Goal: Task Accomplishment & Management: Manage account settings

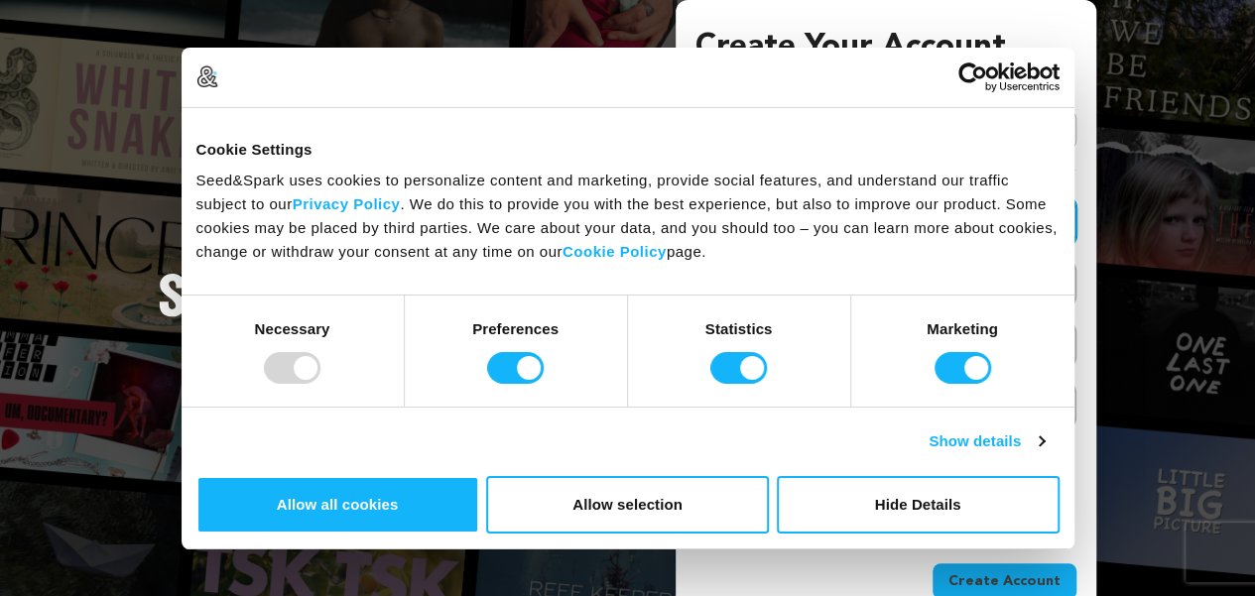
paste input "[EMAIL_ADDRESS][DOMAIN_NAME]"
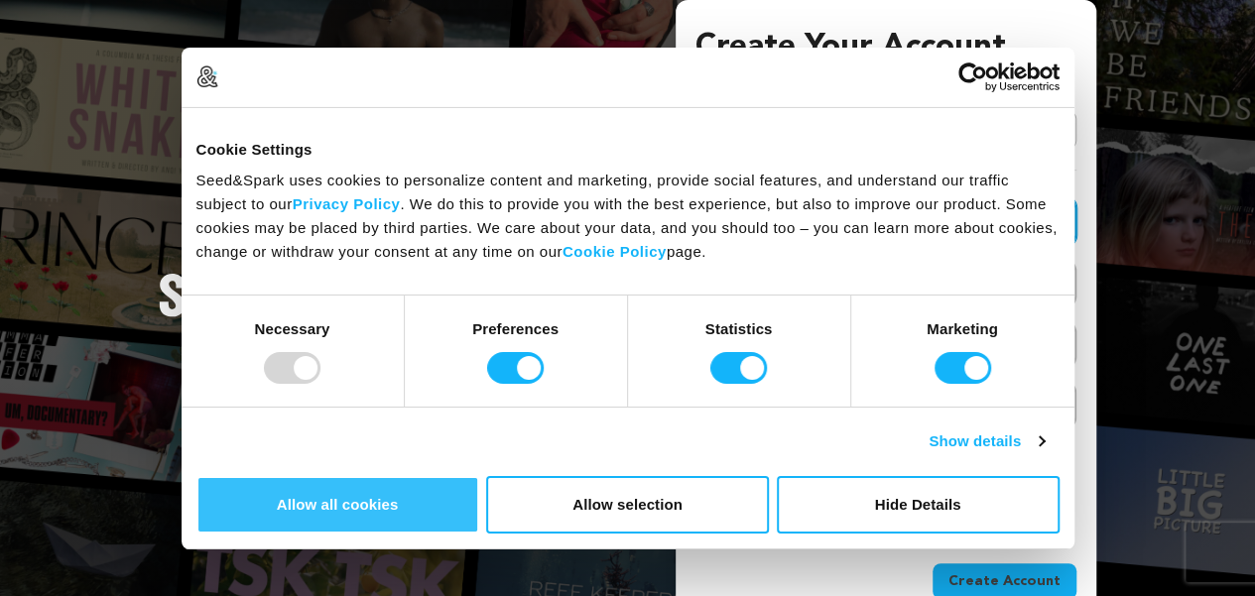
type input "abhisheklokhande084@gmail.com"
click at [479, 476] on button "Allow all cookies" at bounding box center [337, 505] width 283 height 58
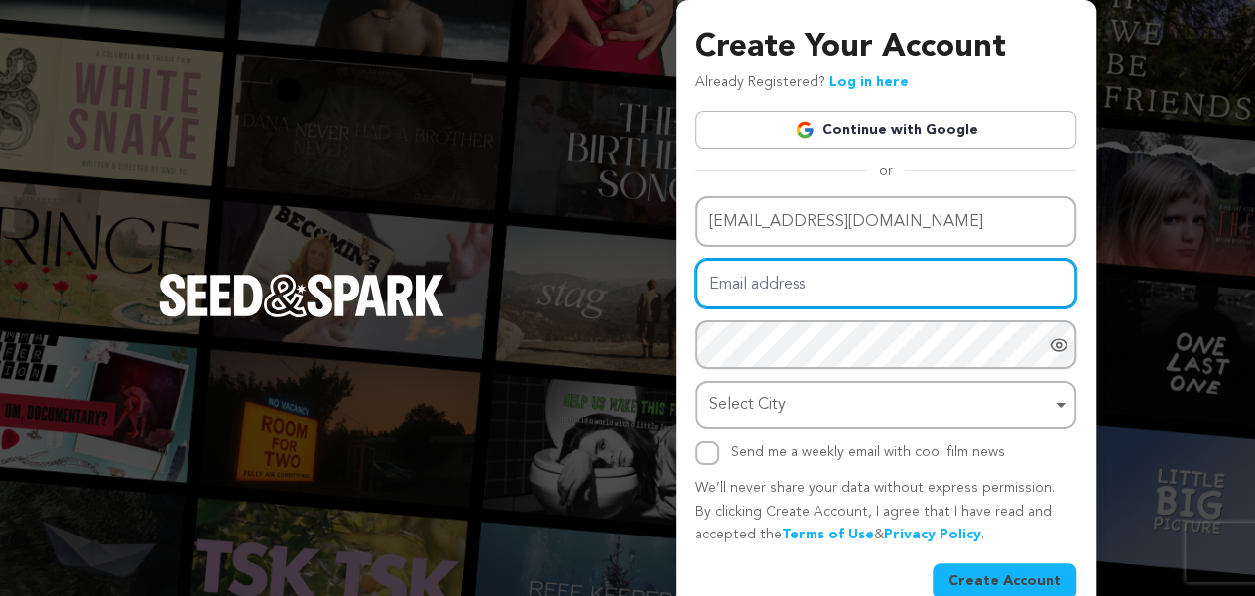
click at [745, 288] on input "Email address" at bounding box center [885, 284] width 381 height 51
paste input "abhisheklokhande084@gmail.com"
type input "abhisheklokhande084@gmail.com"
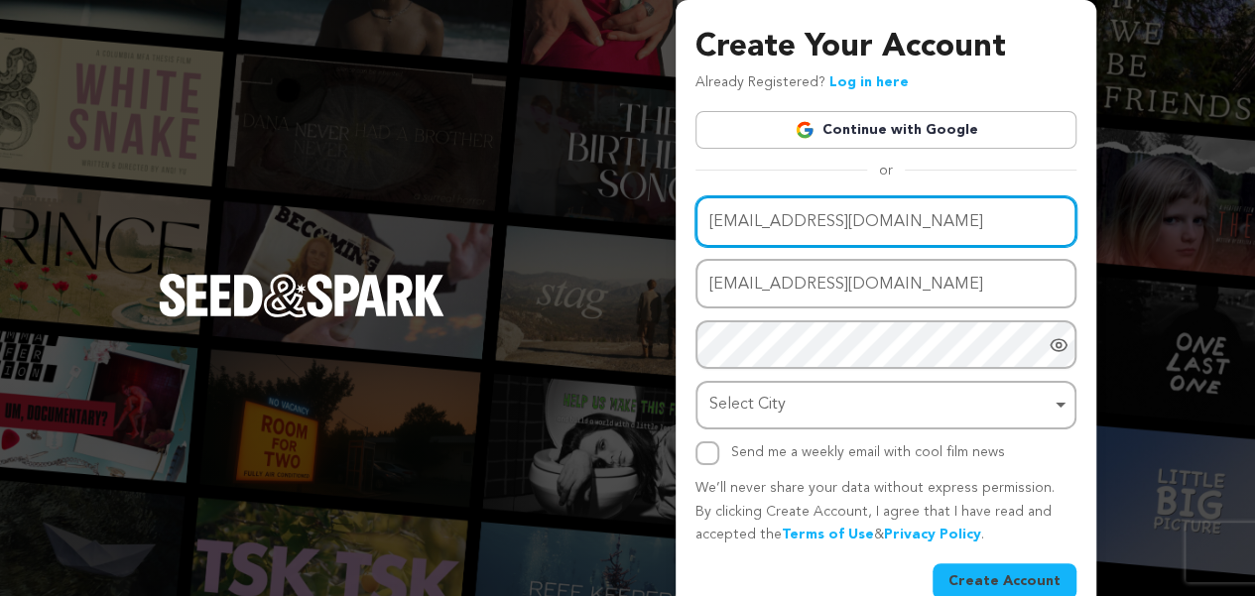
click at [772, 215] on input "abhisheklokhande084@gmail.com" at bounding box center [885, 221] width 381 height 51
paste input "ethnicmela"
type input "ethnicmela"
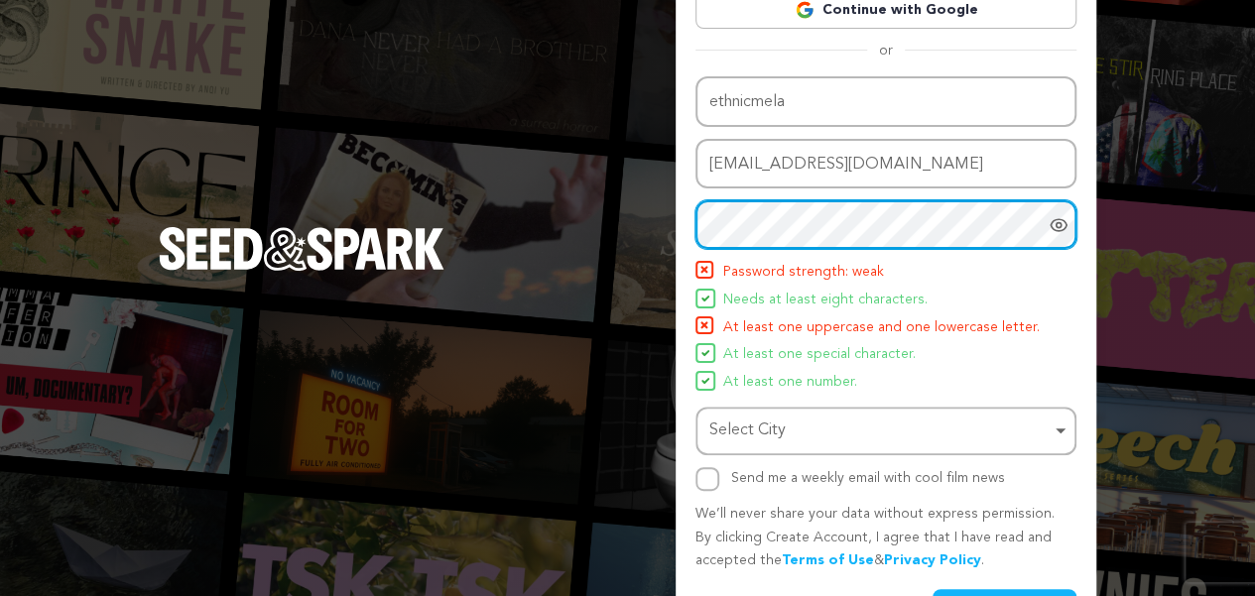
scroll to position [121, 0]
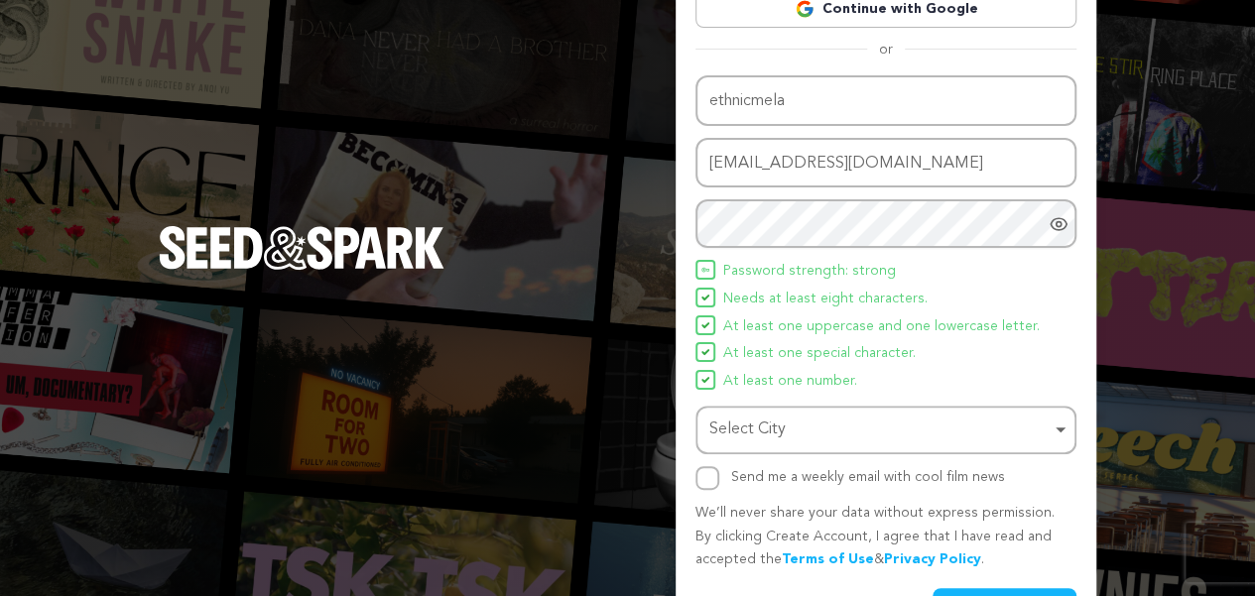
click at [1057, 223] on icon "Show password as plain text. Warning: this will display your password on the sc…" at bounding box center [1059, 223] width 5 height 5
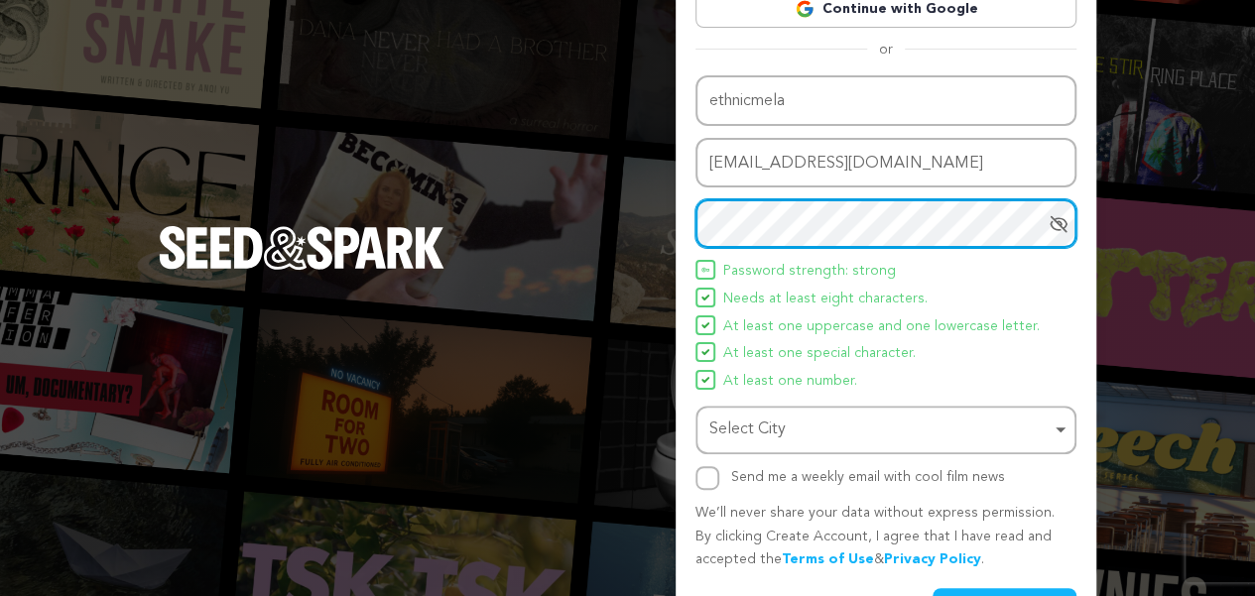
scroll to position [181, 0]
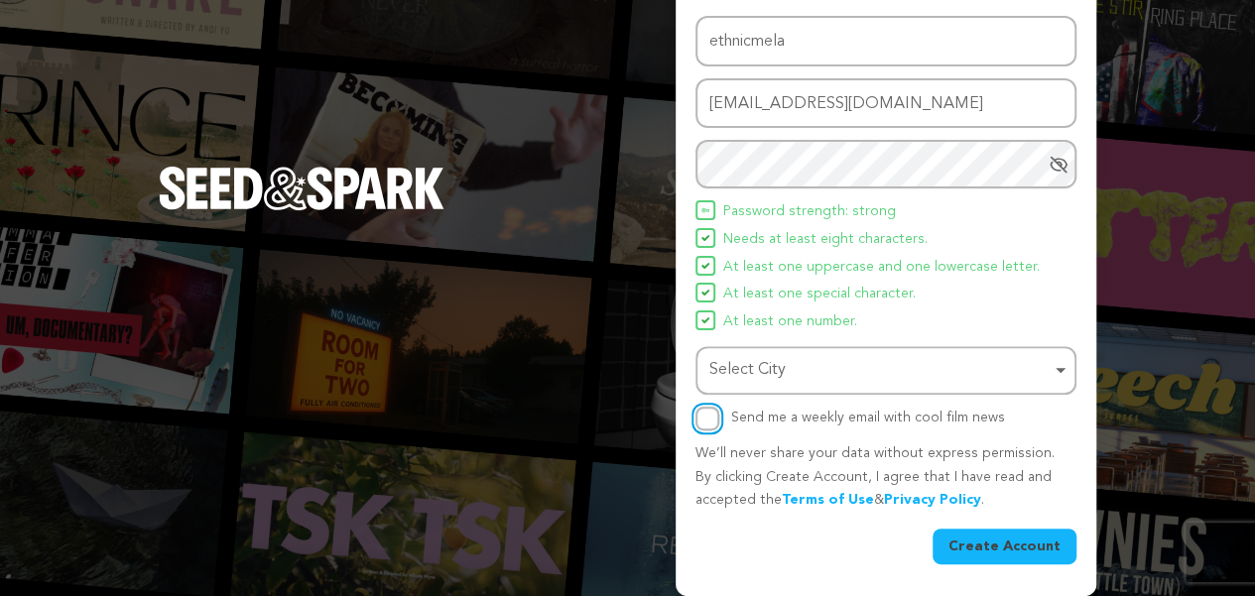
click at [700, 417] on input "Send me a weekly email with cool film news" at bounding box center [707, 419] width 24 height 24
checkbox input "true"
click at [770, 362] on div "Select City Remove item" at bounding box center [879, 370] width 341 height 29
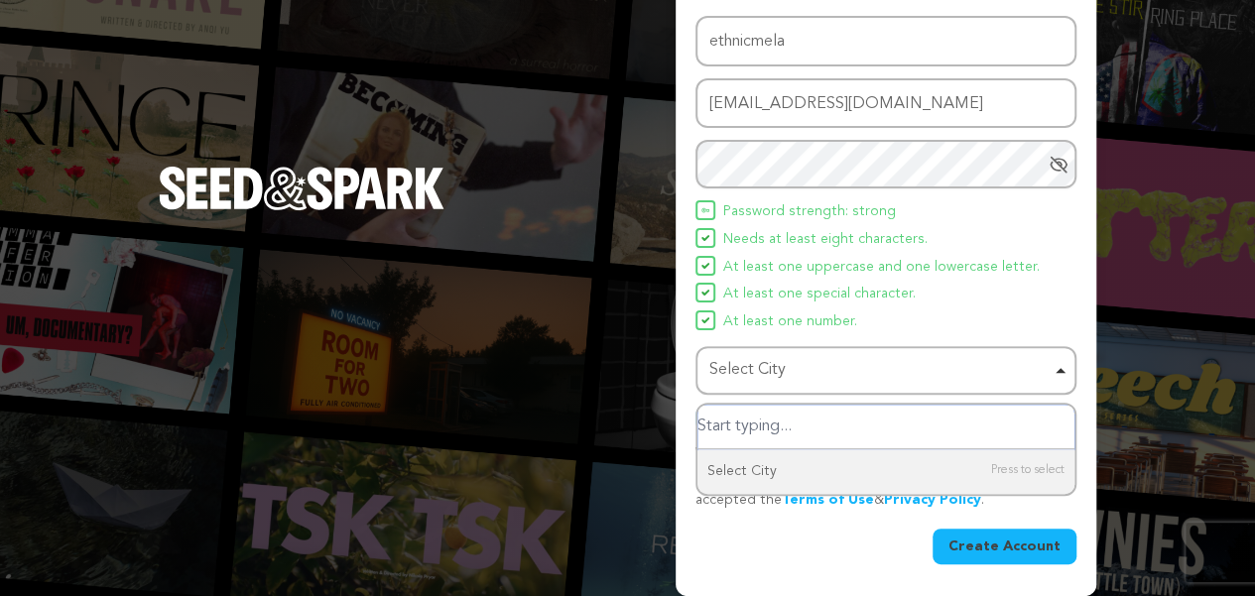
click at [758, 435] on input "Select City" at bounding box center [885, 427] width 377 height 45
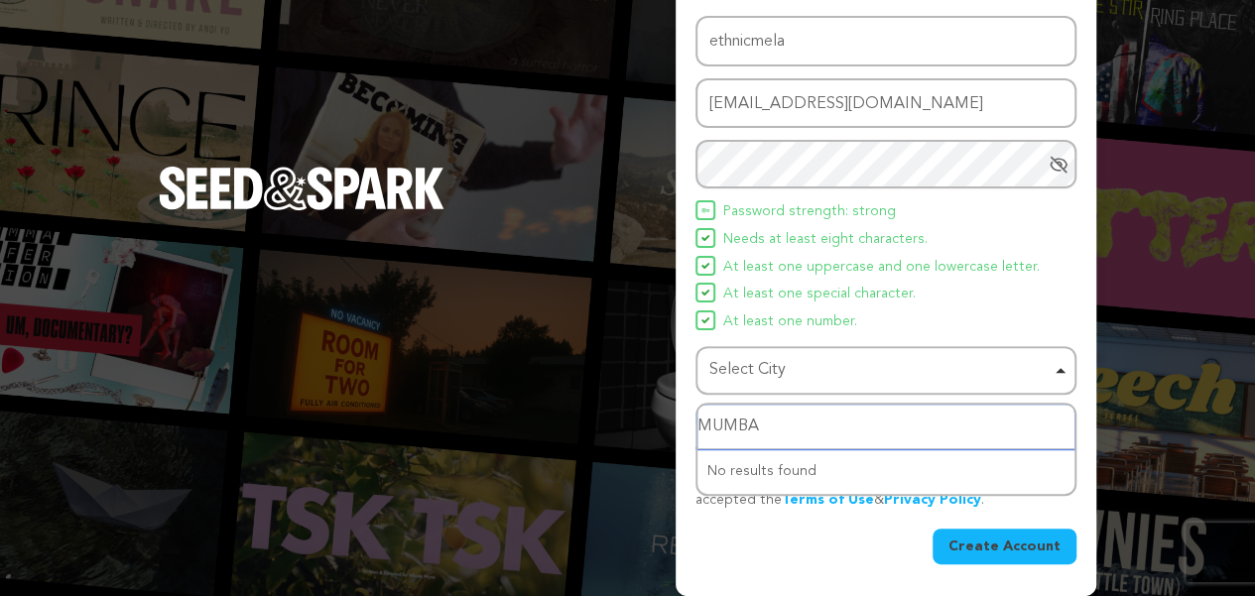
type input "MUMBAI"
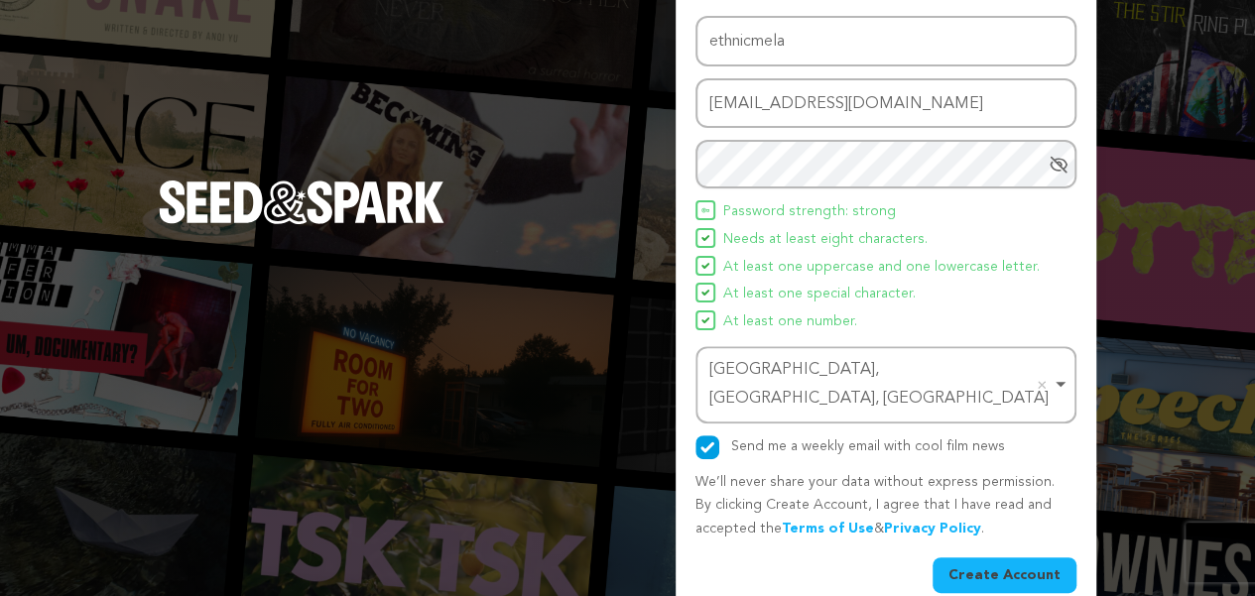
click at [981, 558] on button "Create Account" at bounding box center [1005, 576] width 144 height 36
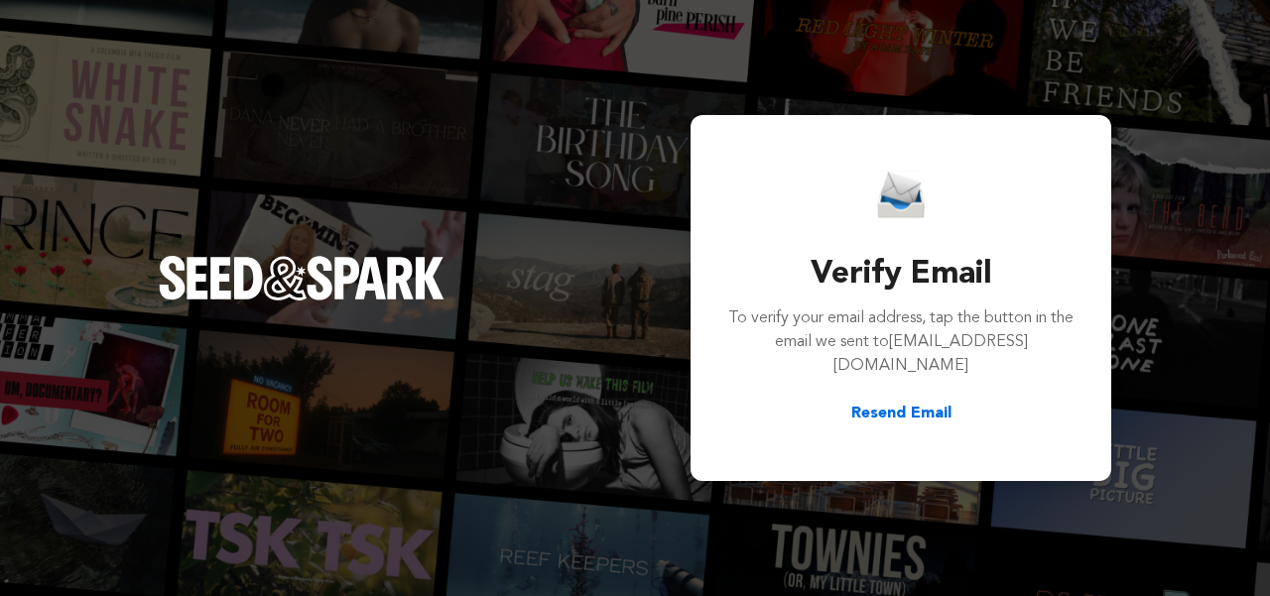
click at [864, 279] on h3 "Verify Email" at bounding box center [900, 275] width 349 height 48
drag, startPoint x: 864, startPoint y: 279, endPoint x: 1033, endPoint y: 361, distance: 187.7
click at [1033, 361] on div "Verify Email To verify your email address, tap the button in the email we sent …" at bounding box center [900, 298] width 349 height 255
click at [963, 369] on span "abhisheklokhande084@gmail.com" at bounding box center [930, 354] width 194 height 40
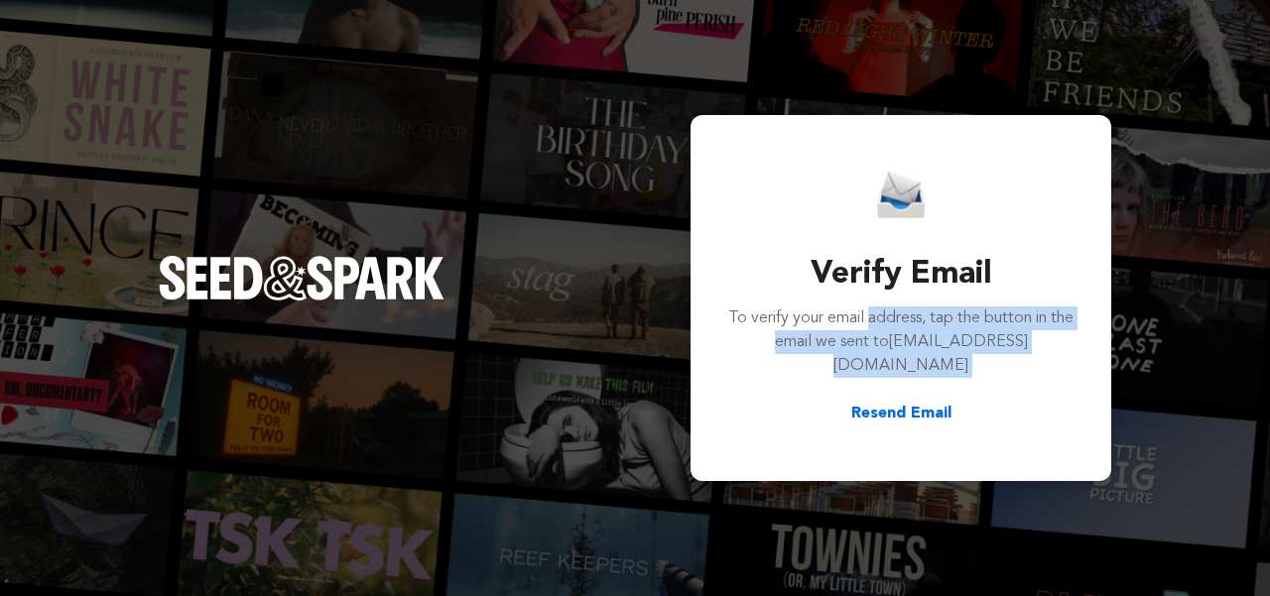
click at [963, 369] on span "abhisheklokhande084@gmail.com" at bounding box center [930, 354] width 194 height 40
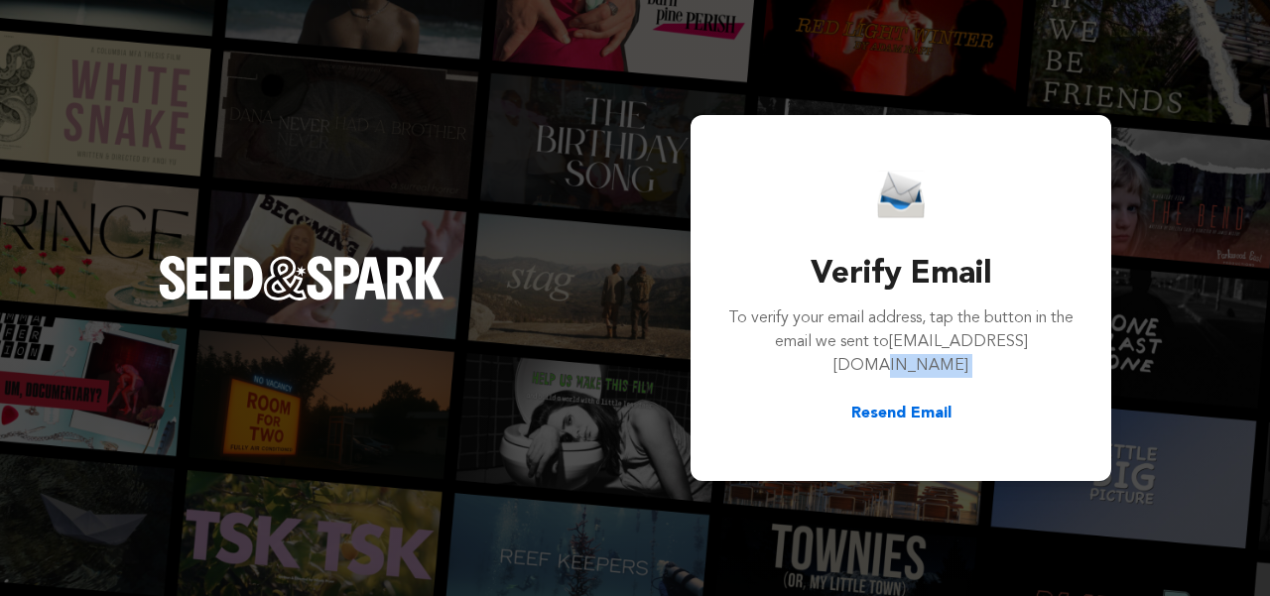
drag, startPoint x: 963, startPoint y: 369, endPoint x: 1032, endPoint y: 362, distance: 68.8
click at [1032, 362] on p "To verify your email address, tap the button in the email we sent to abhisheklo…" at bounding box center [900, 342] width 349 height 71
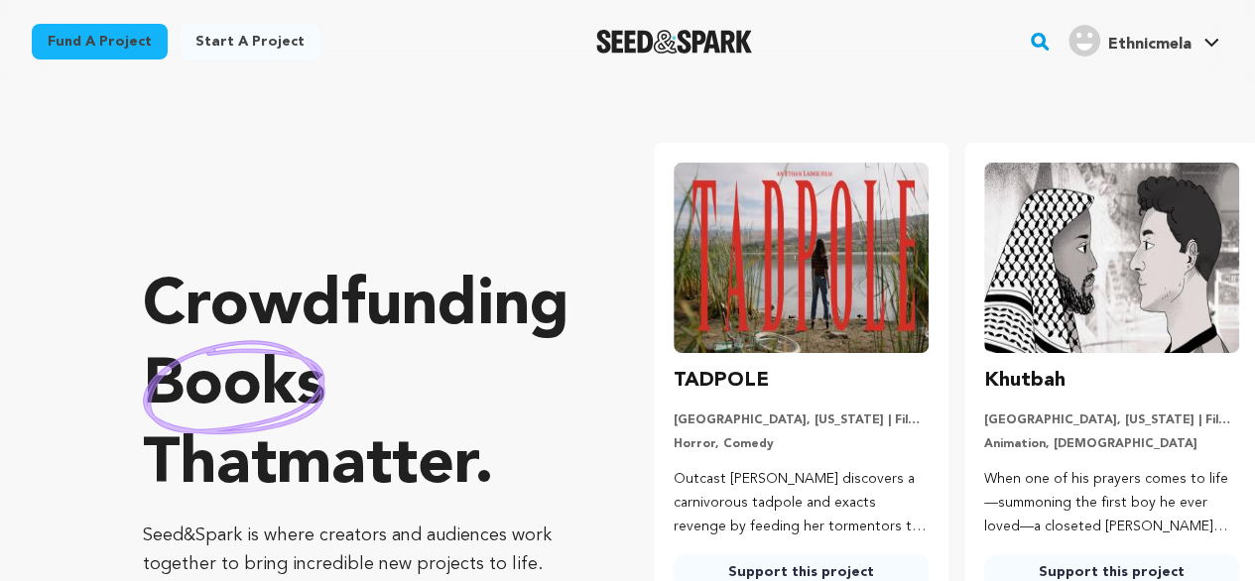
click at [1194, 42] on link "Ethnicmela Ethnicmela" at bounding box center [1144, 39] width 159 height 36
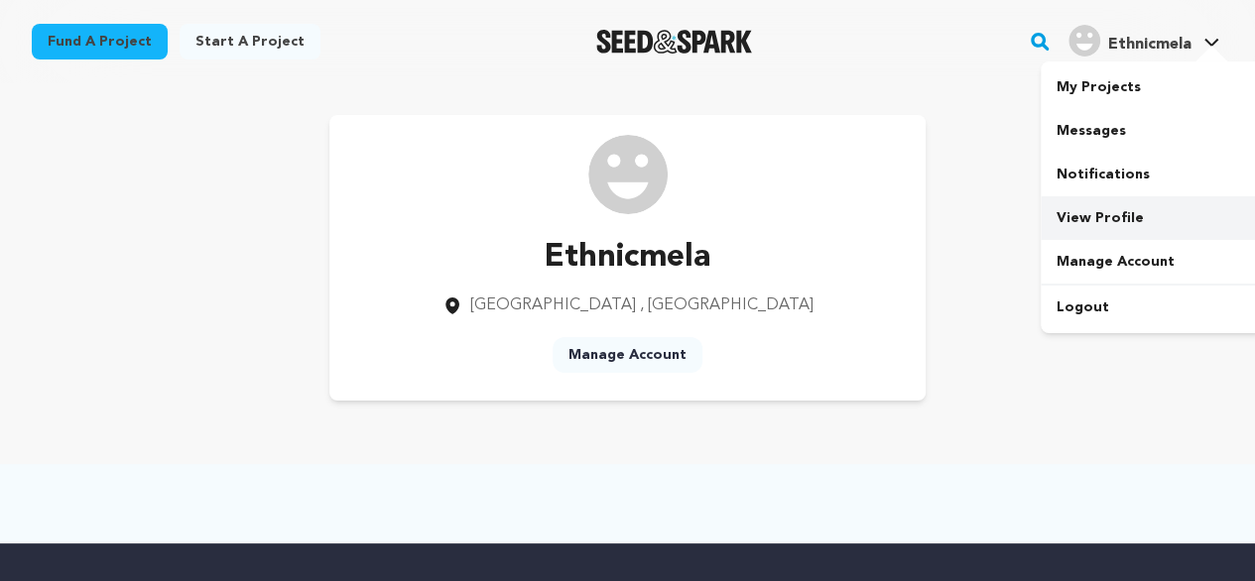
click at [1087, 212] on link "View Profile" at bounding box center [1152, 218] width 222 height 44
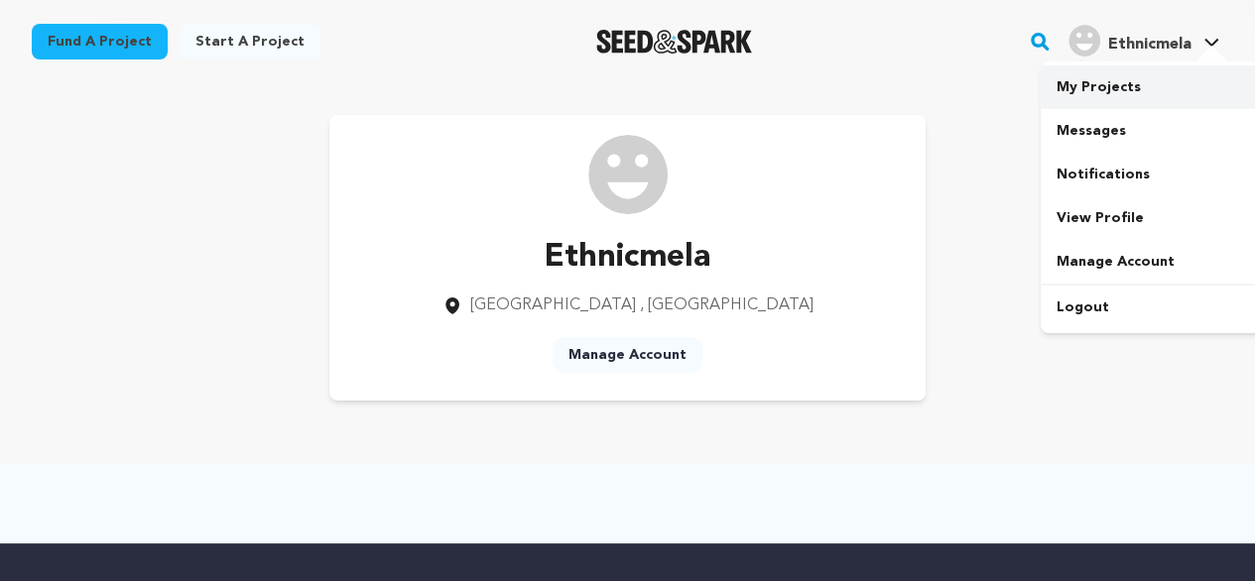
click at [1089, 83] on link "My Projects" at bounding box center [1152, 87] width 222 height 44
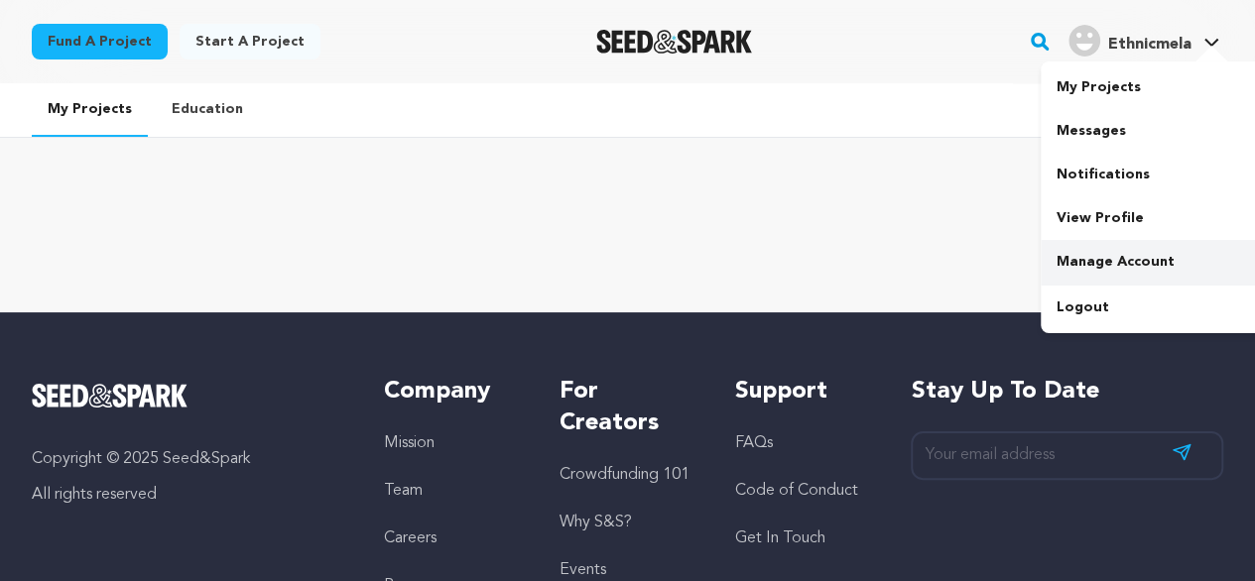
click at [1111, 255] on link "Manage Account" at bounding box center [1152, 262] width 222 height 44
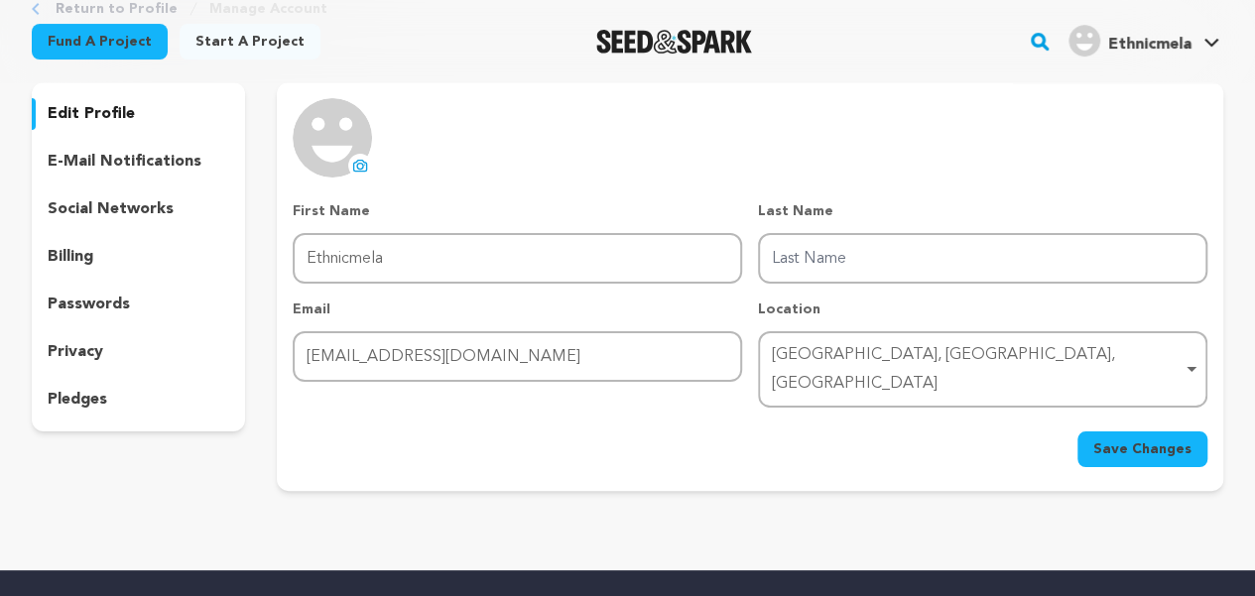
scroll to position [123, 0]
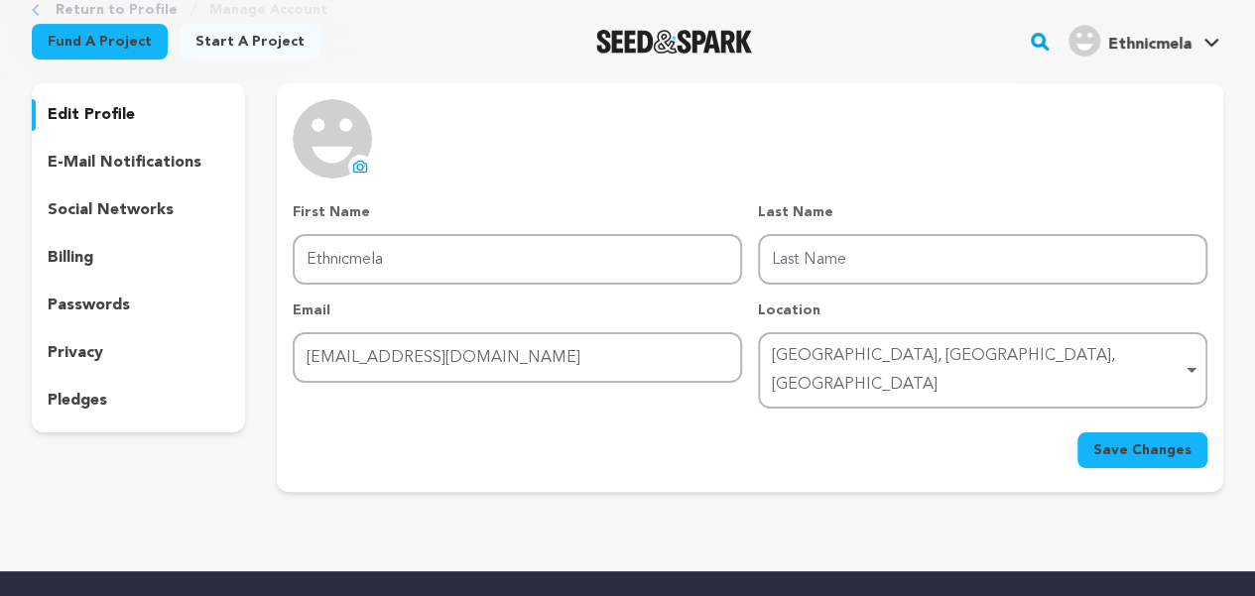
click at [111, 203] on p "social networks" at bounding box center [111, 210] width 126 height 24
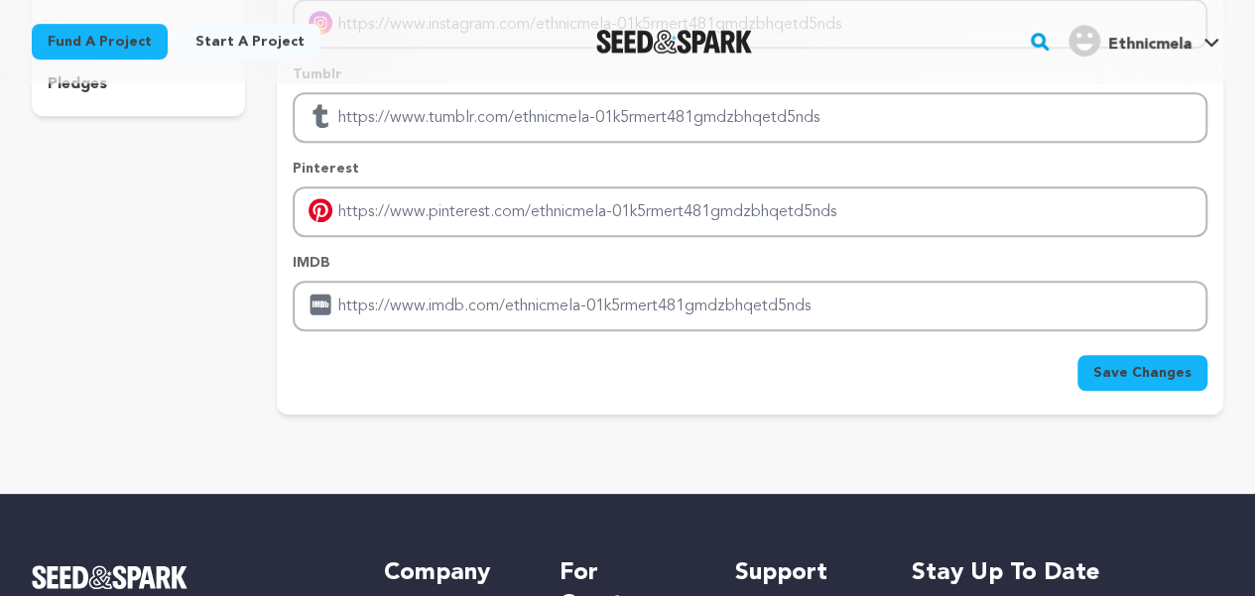
scroll to position [448, 0]
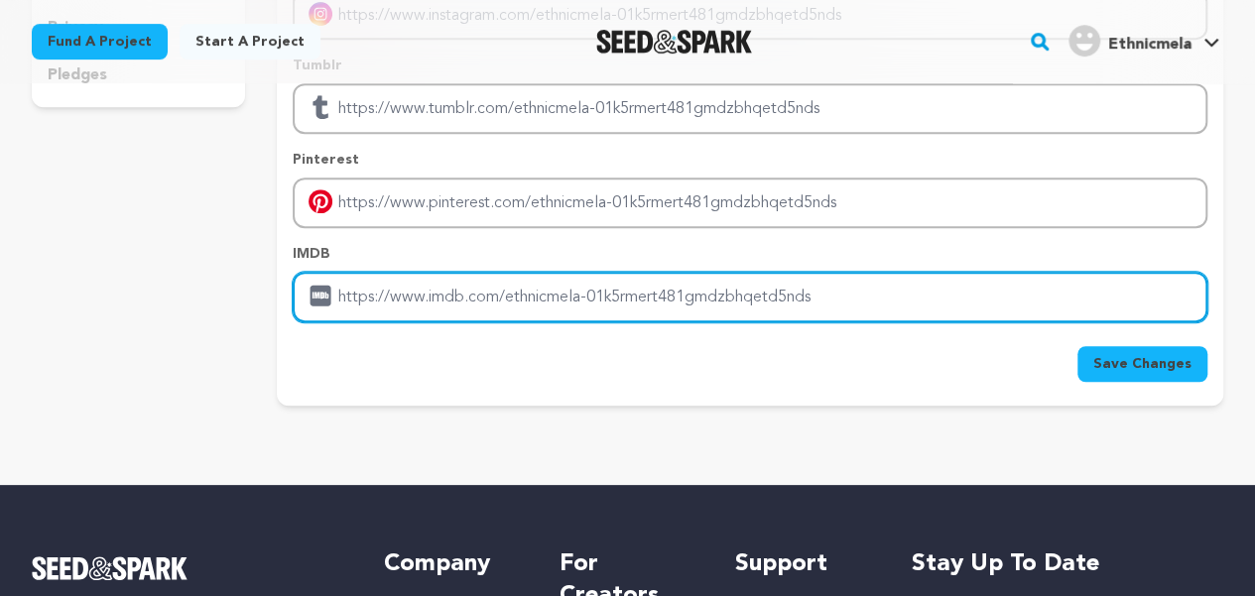
click at [488, 291] on input "Enter IMDB profile link" at bounding box center [750, 297] width 915 height 51
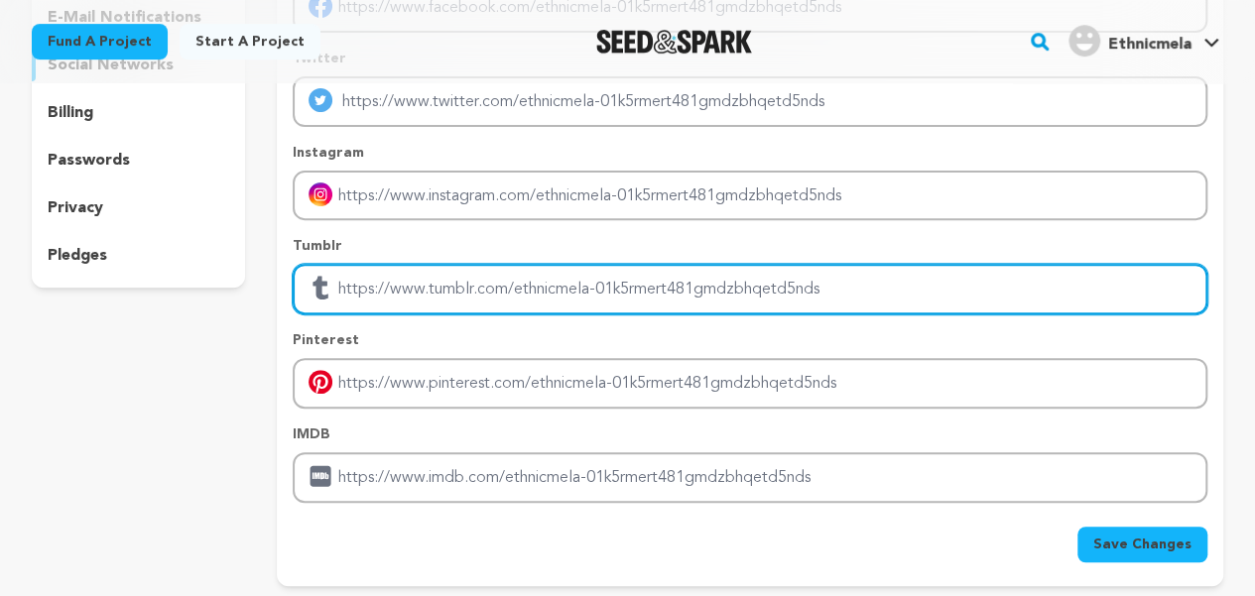
click at [439, 303] on input "Enter tubmlr profile link" at bounding box center [750, 289] width 915 height 51
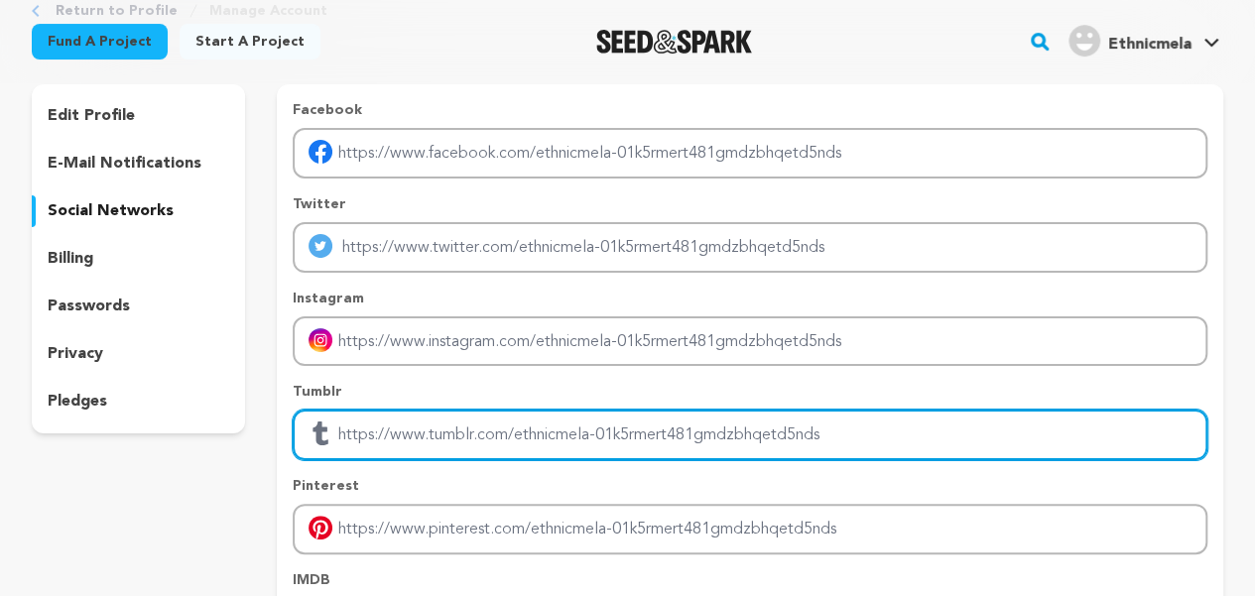
scroll to position [119, 0]
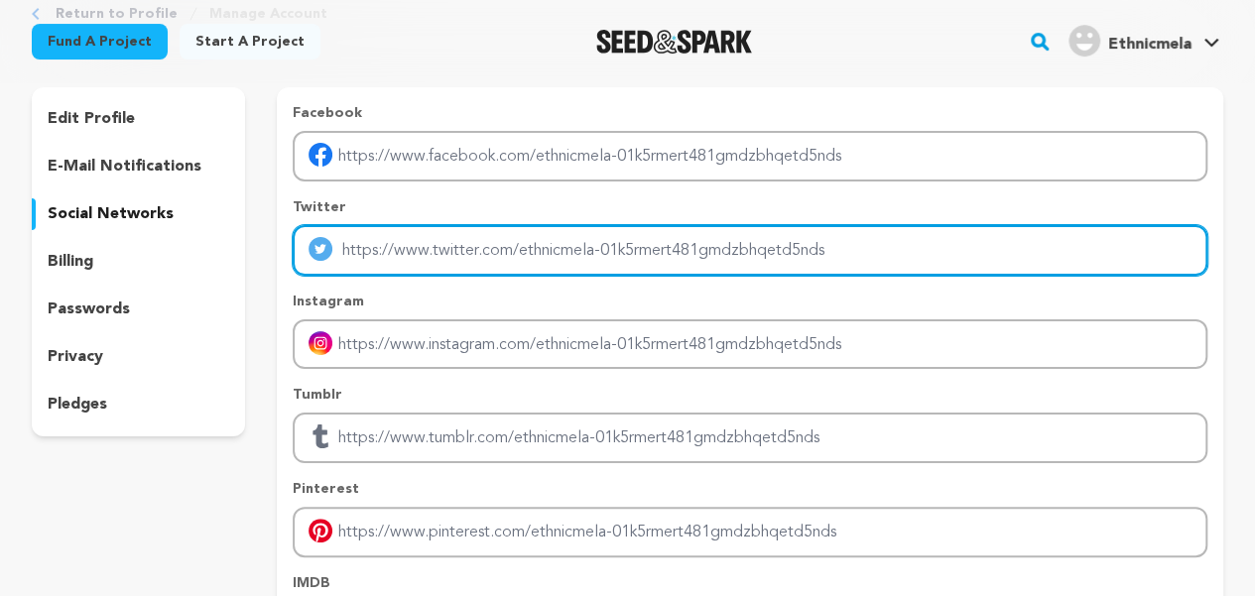
click at [437, 249] on input "Enter twitter profile link" at bounding box center [750, 250] width 915 height 51
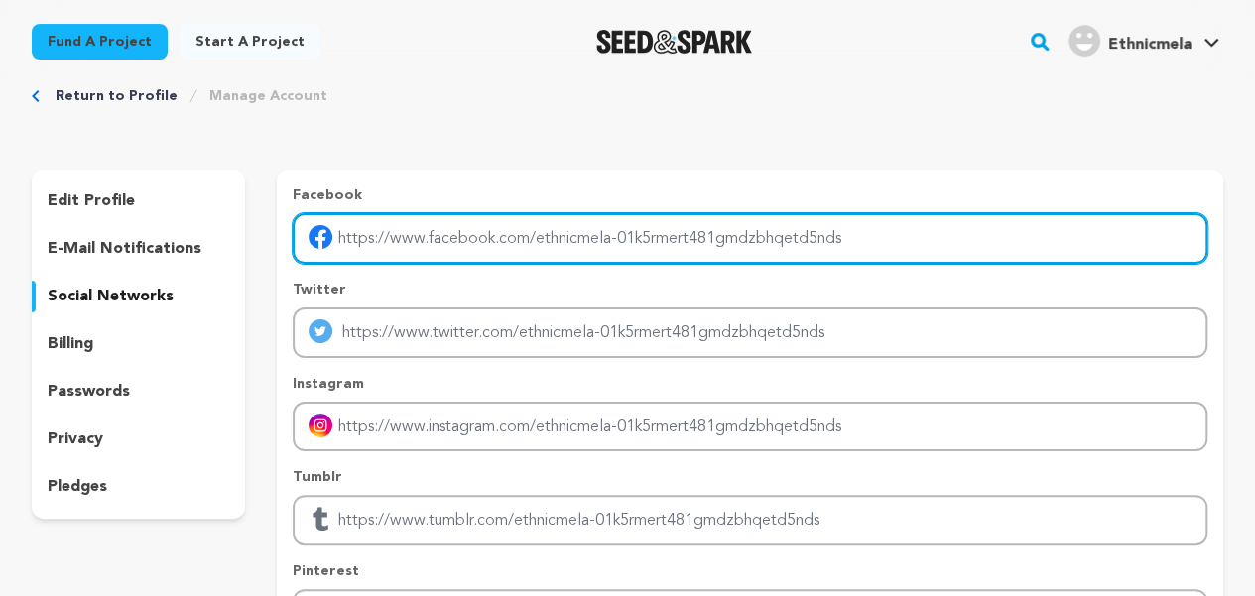
click at [427, 244] on input "Enter facebook profile link" at bounding box center [750, 238] width 915 height 51
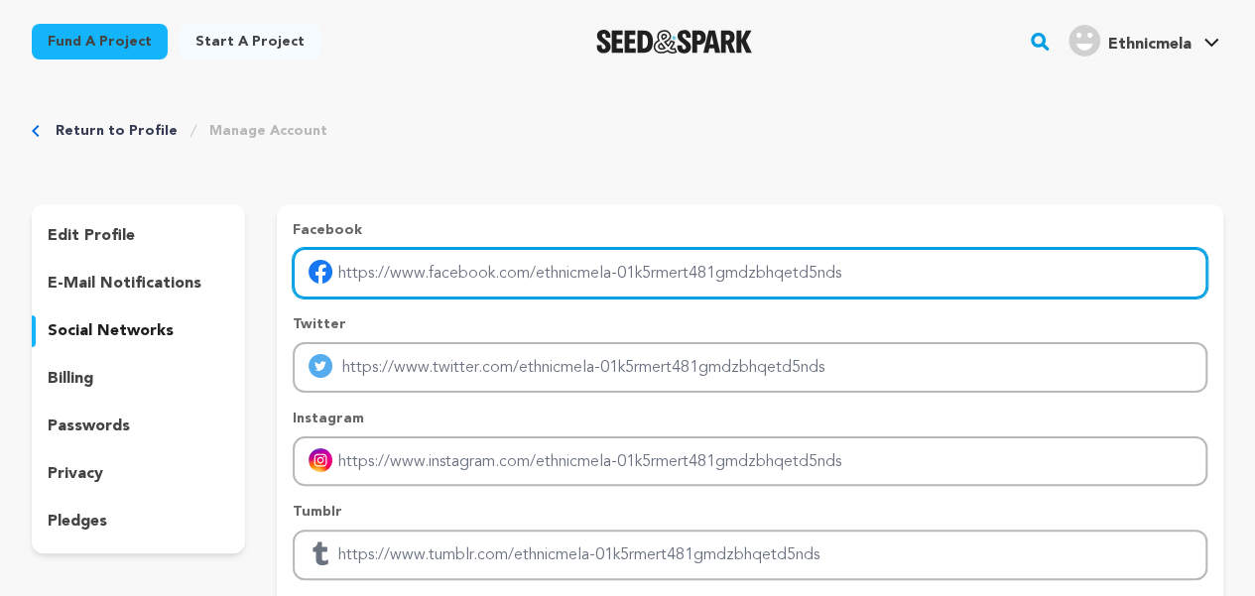
scroll to position [0, 0]
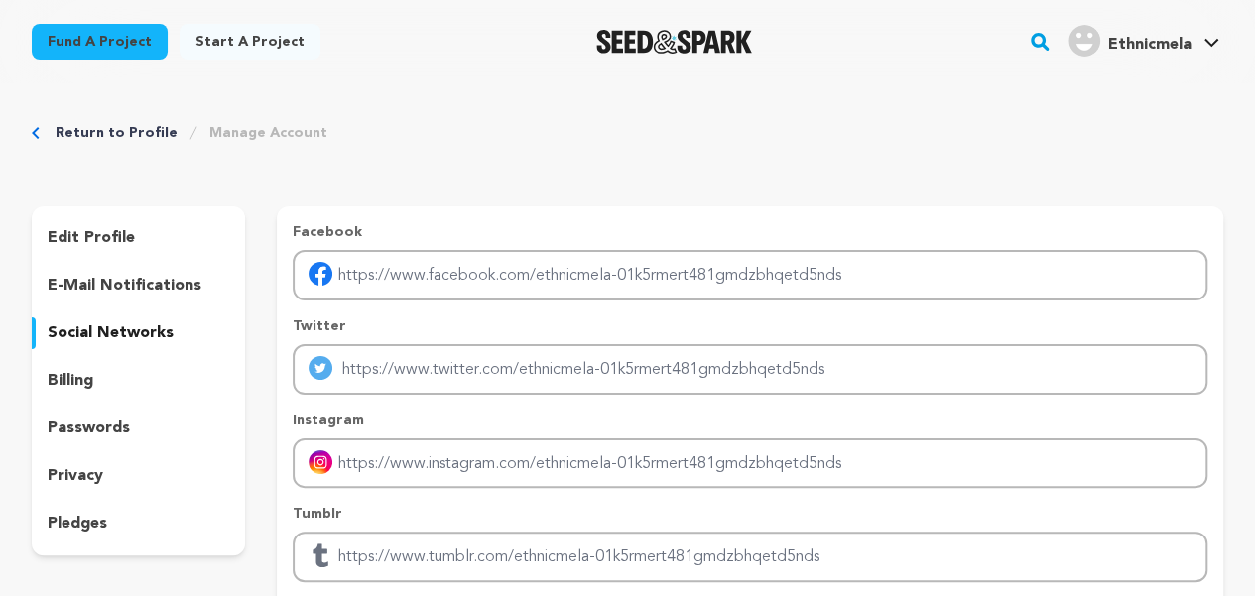
click at [86, 236] on p "edit profile" at bounding box center [91, 238] width 87 height 24
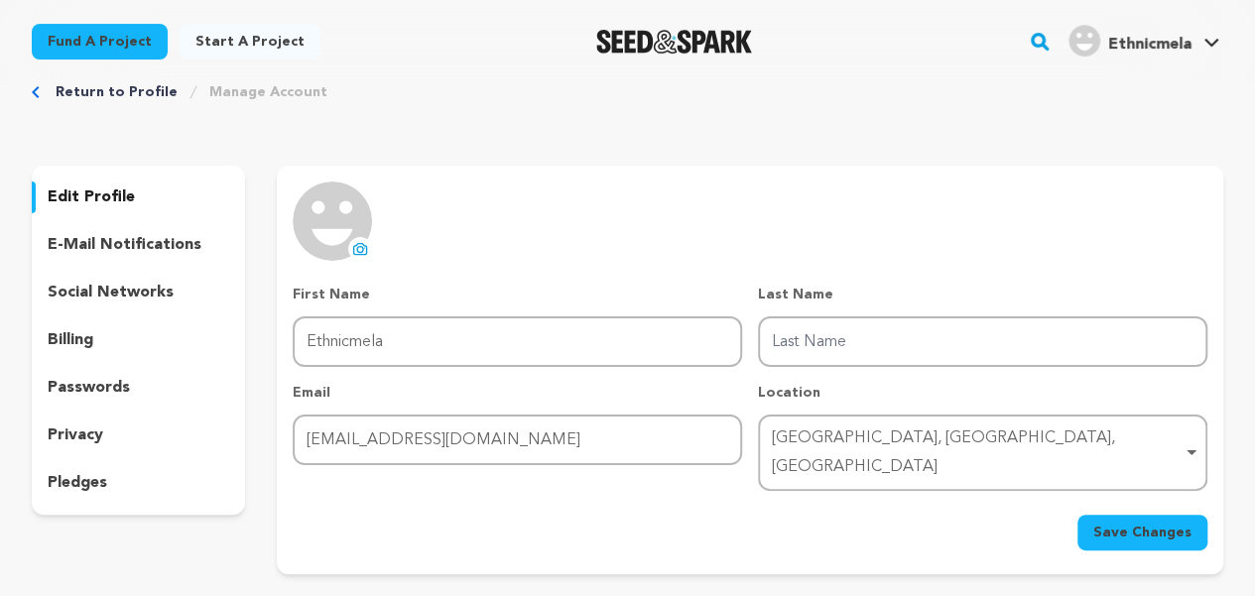
scroll to position [40, 0]
click at [173, 288] on div "social networks" at bounding box center [138, 294] width 213 height 32
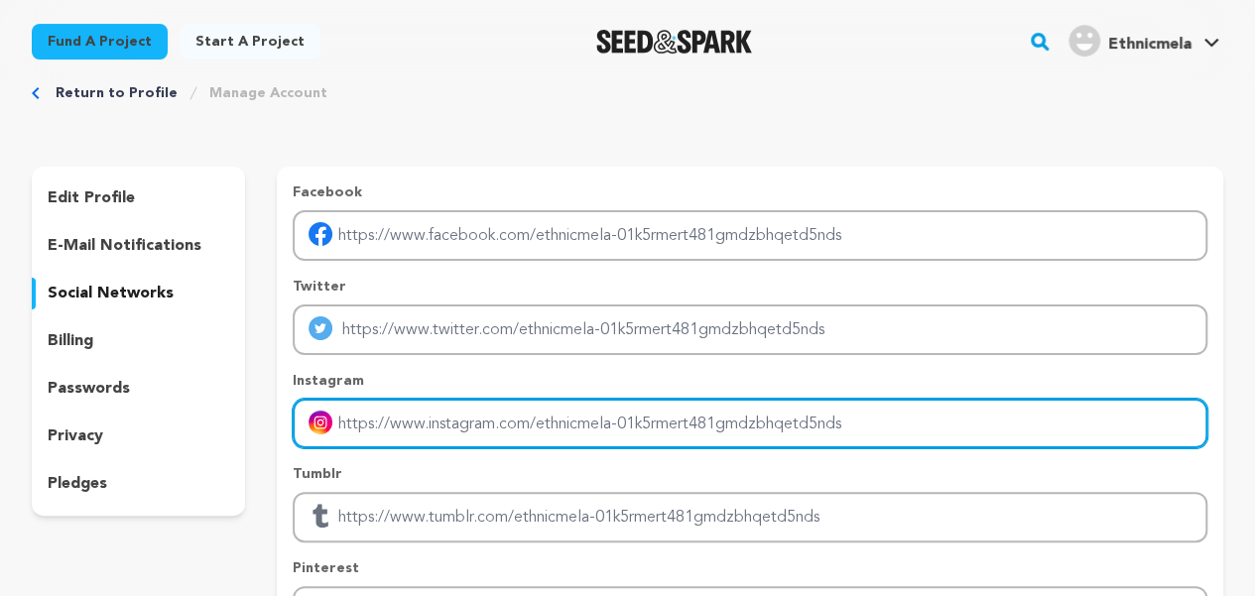
click at [405, 430] on input "Enter instagram handle link" at bounding box center [750, 424] width 915 height 51
paste input "https://www.instagram.com/ethela_india/"
type input "https://www.instagram.com/ethela_india/"
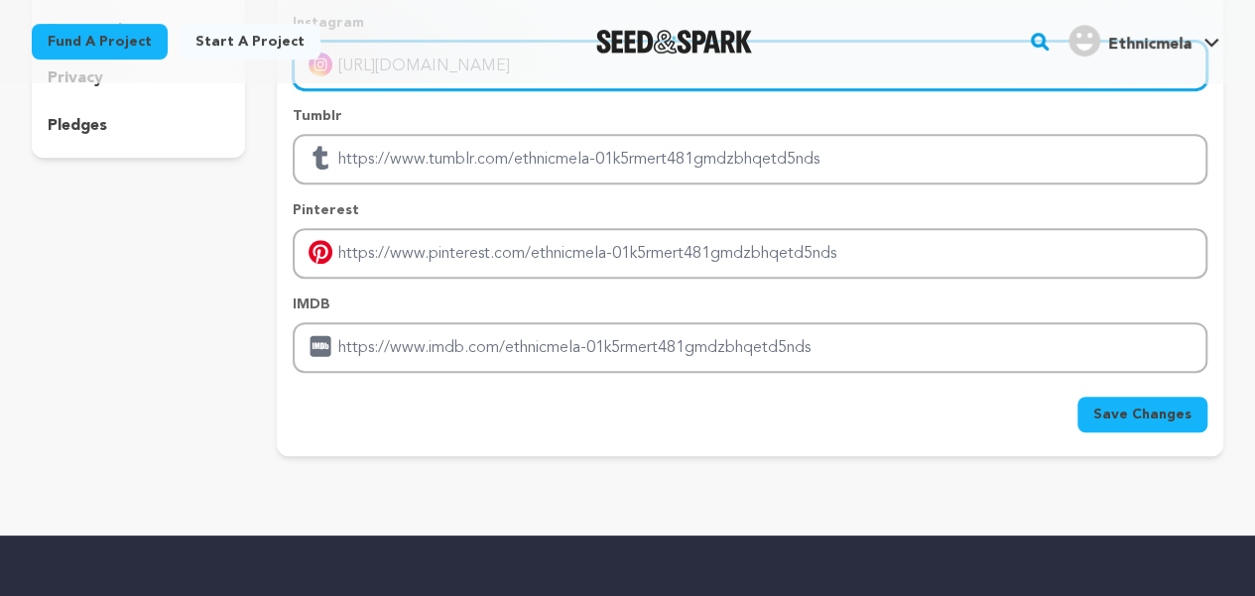
scroll to position [382, 0]
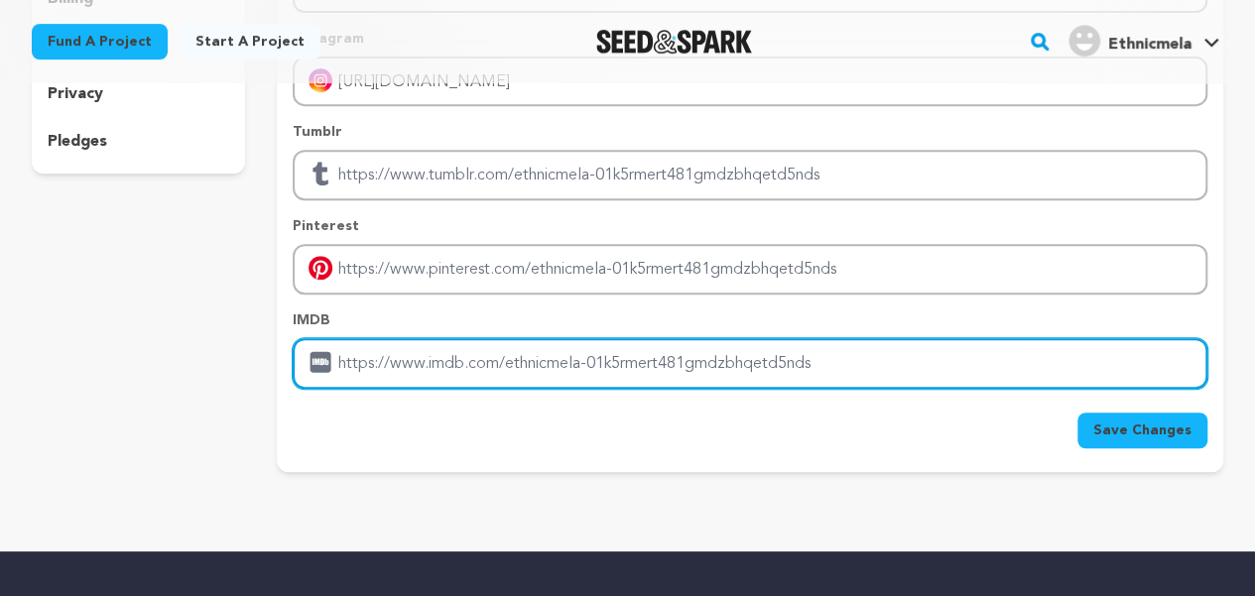
click at [461, 376] on input "Enter IMDB profile link" at bounding box center [750, 363] width 915 height 51
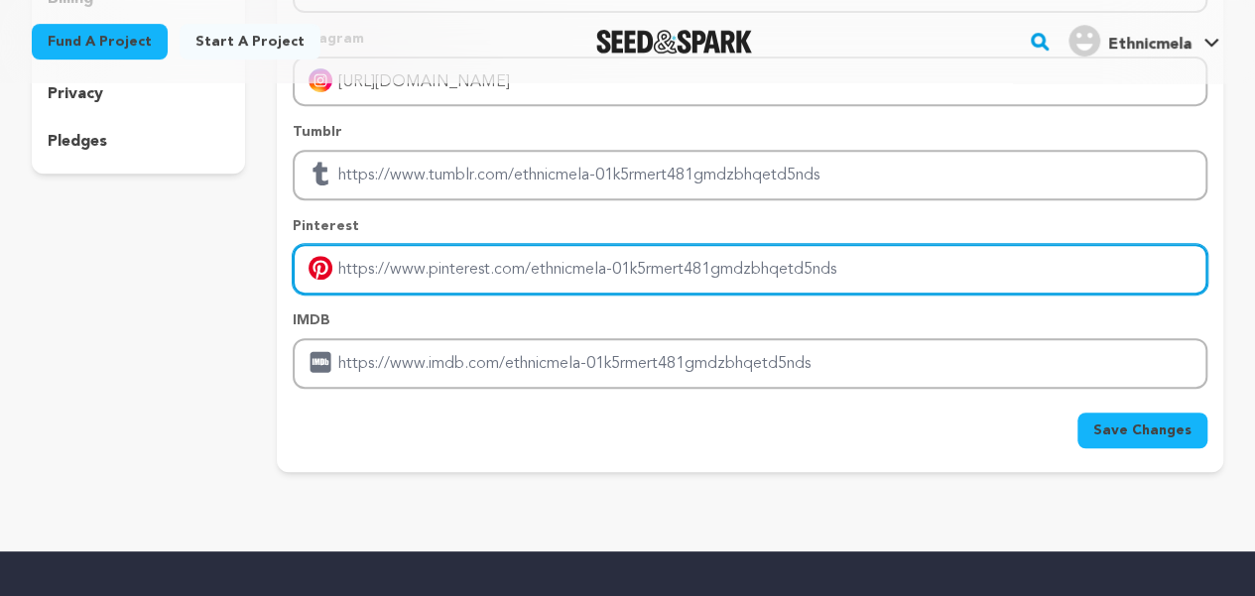
click at [467, 287] on input "Enter pinterest profile link" at bounding box center [750, 269] width 915 height 51
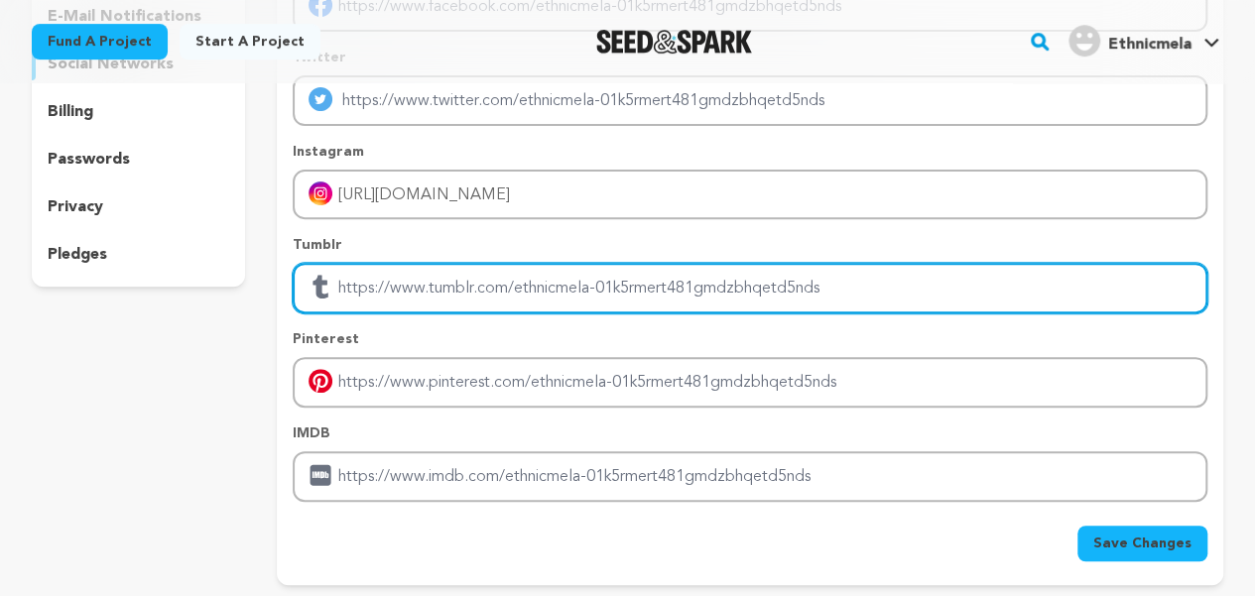
click at [464, 290] on input "Enter tubmlr profile link" at bounding box center [750, 288] width 915 height 51
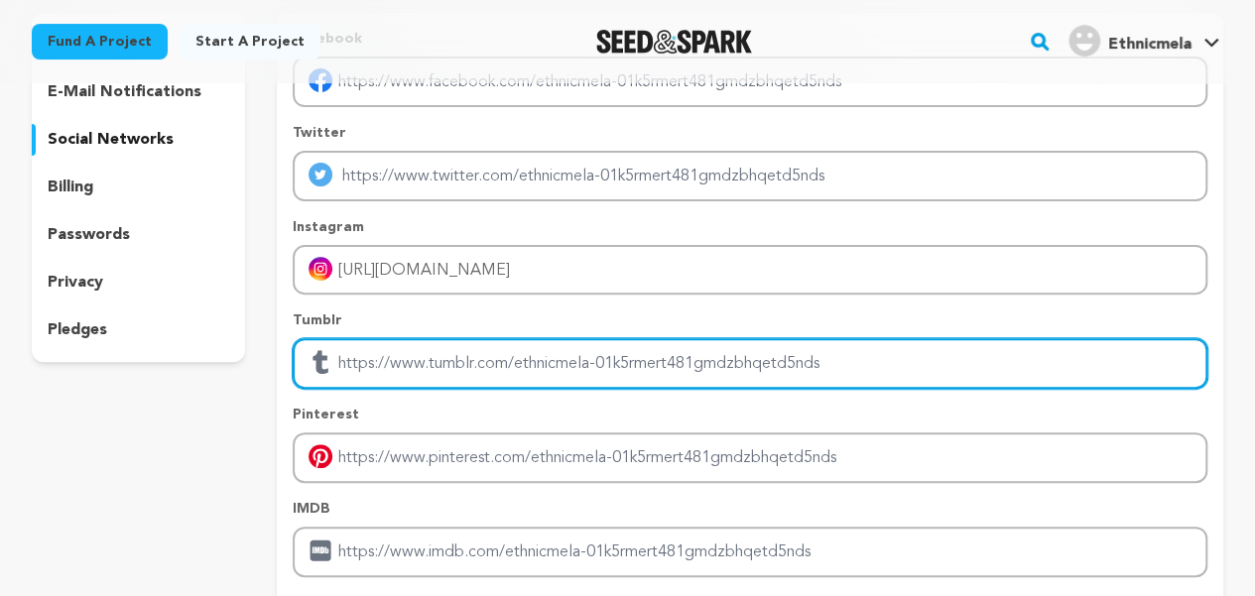
scroll to position [188, 0]
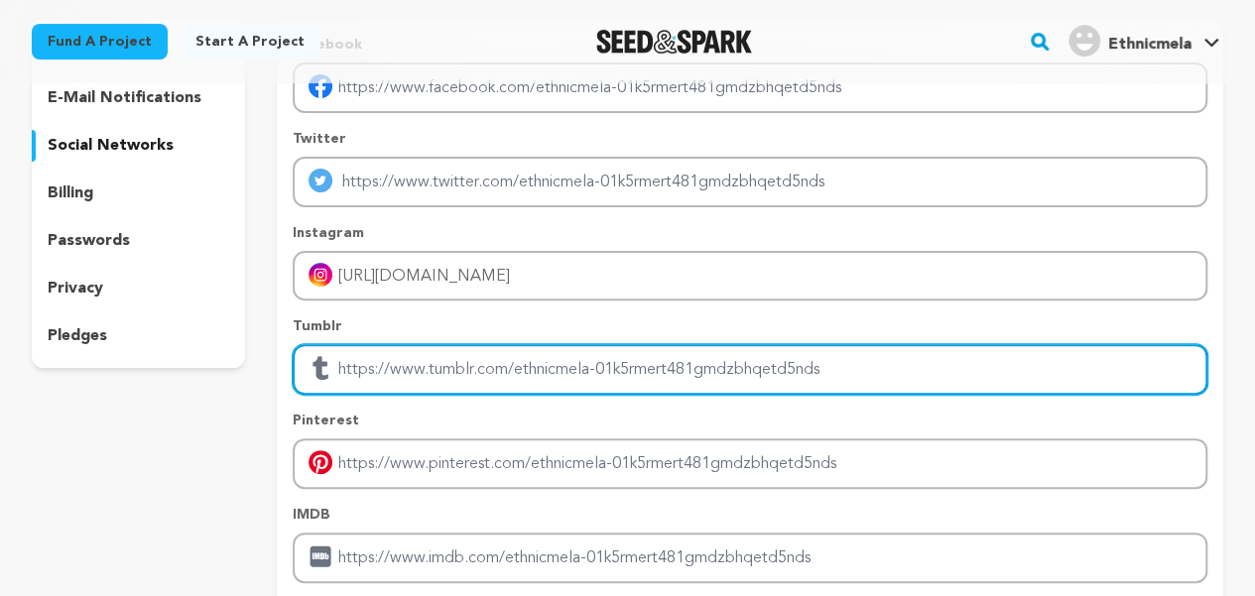
paste input "https://pin.it/67w1TAJTK"
type input "https://pin.it/67w1TAJTK"
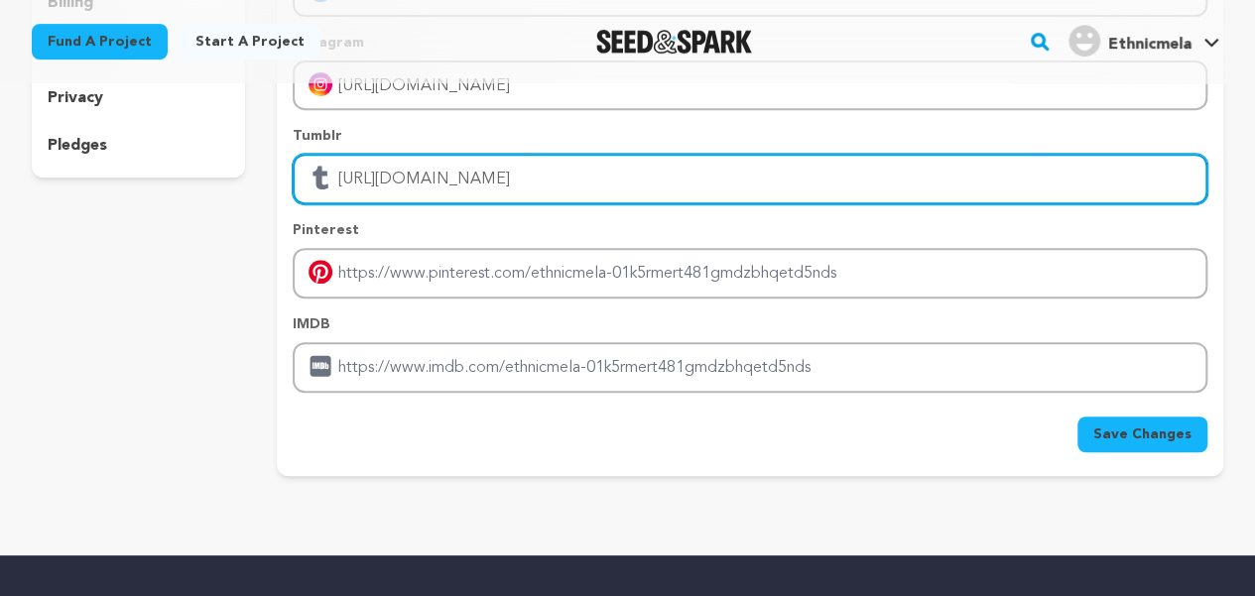
scroll to position [382, 0]
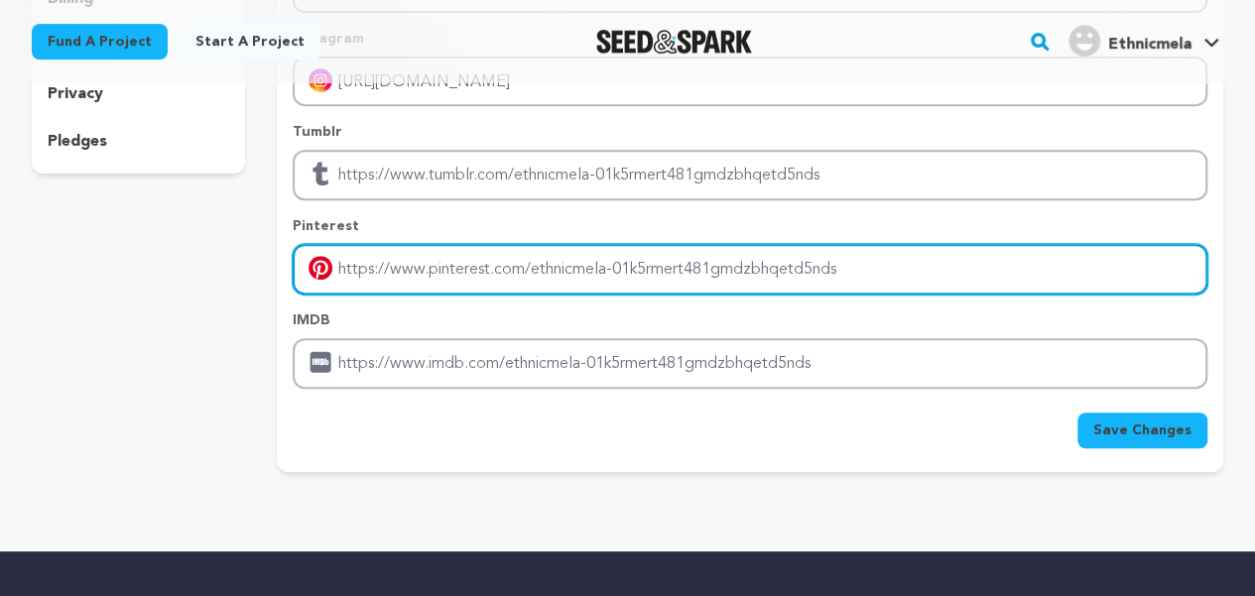
click at [457, 277] on input "Enter pinterest profile link" at bounding box center [750, 269] width 915 height 51
paste input "https://pin.it/67w1TAJTK"
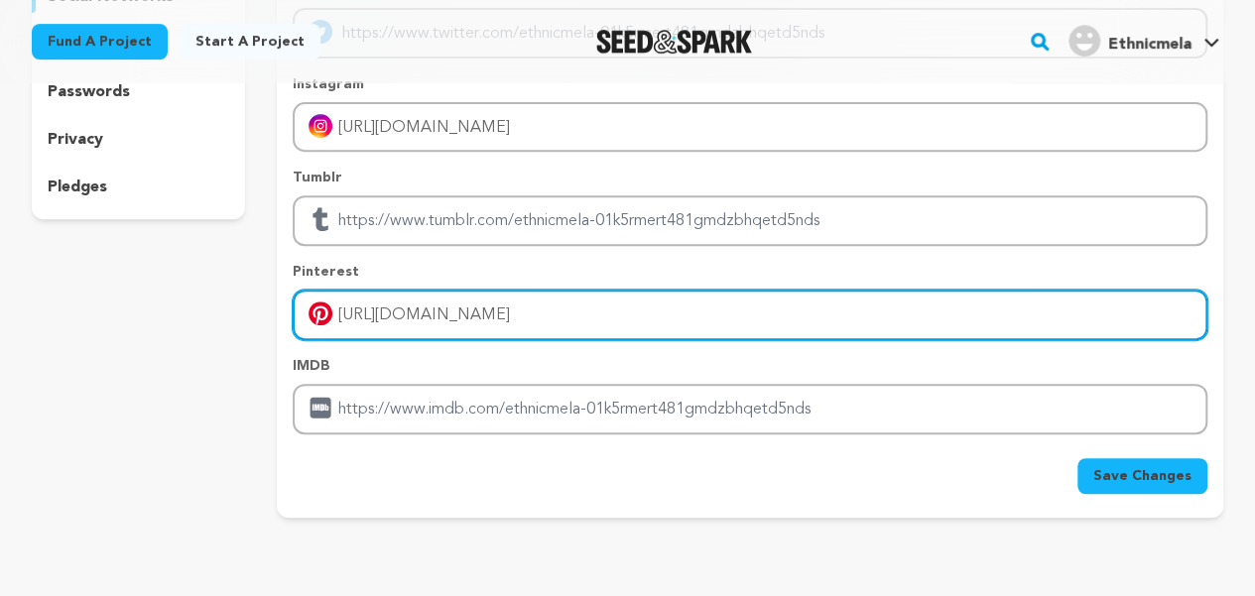
scroll to position [337, 0]
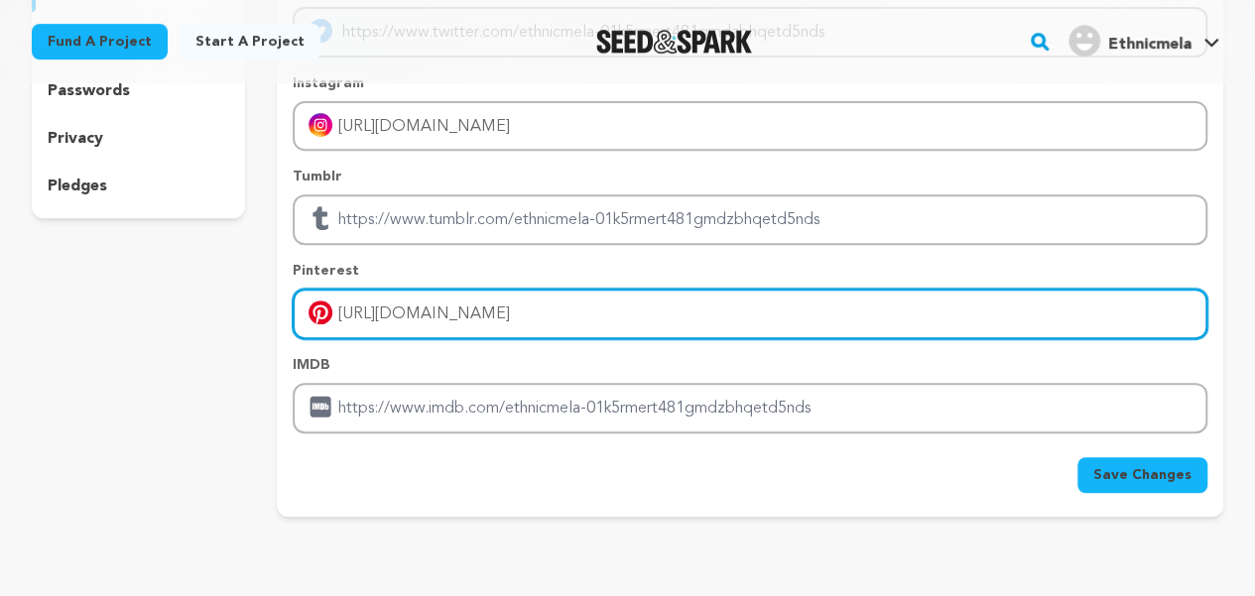
paste input "www.pinterest.com/ethnicmela/"
type input "https://www.pinterest.com/ethnicmela/"
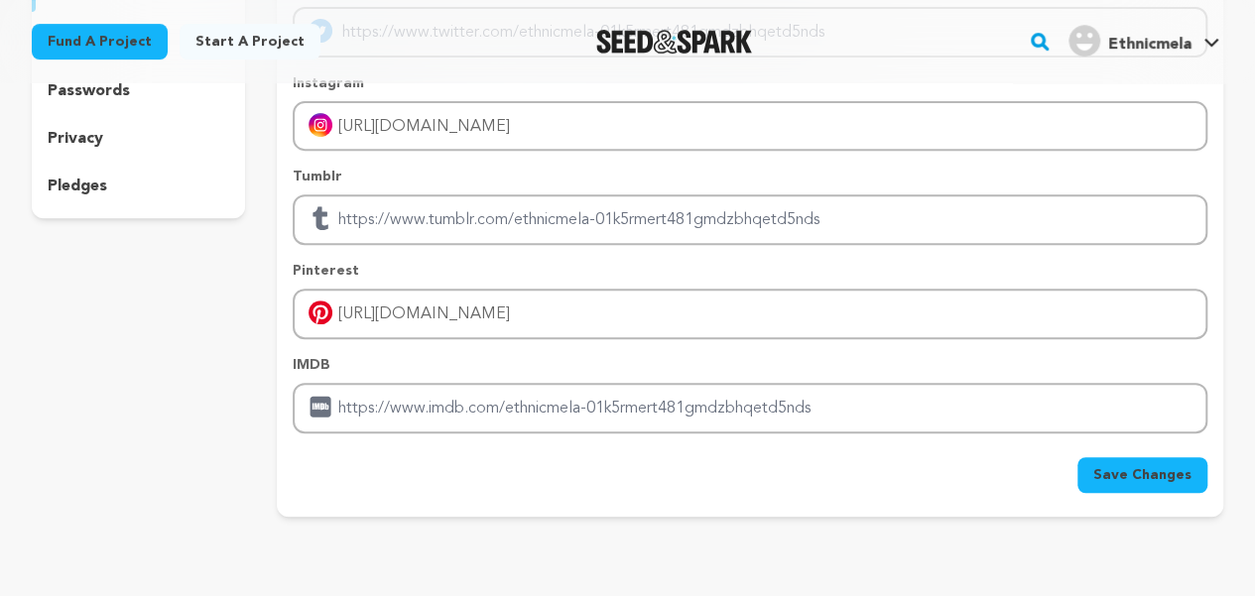
click at [1111, 483] on span "Save Changes" at bounding box center [1142, 475] width 98 height 20
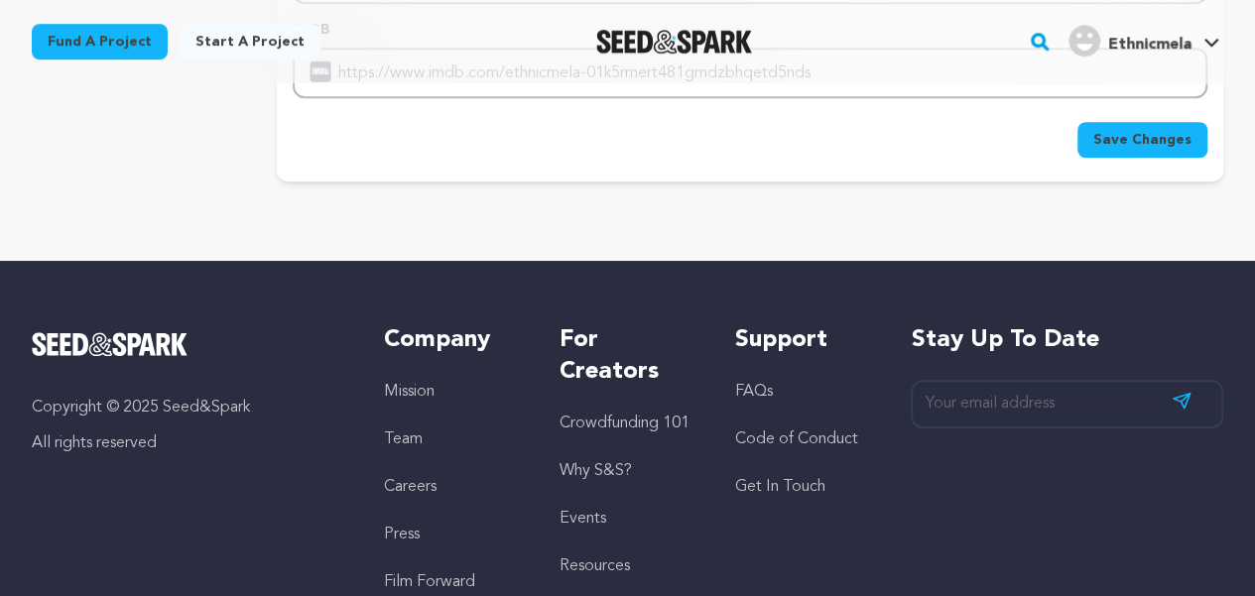
scroll to position [668, 0]
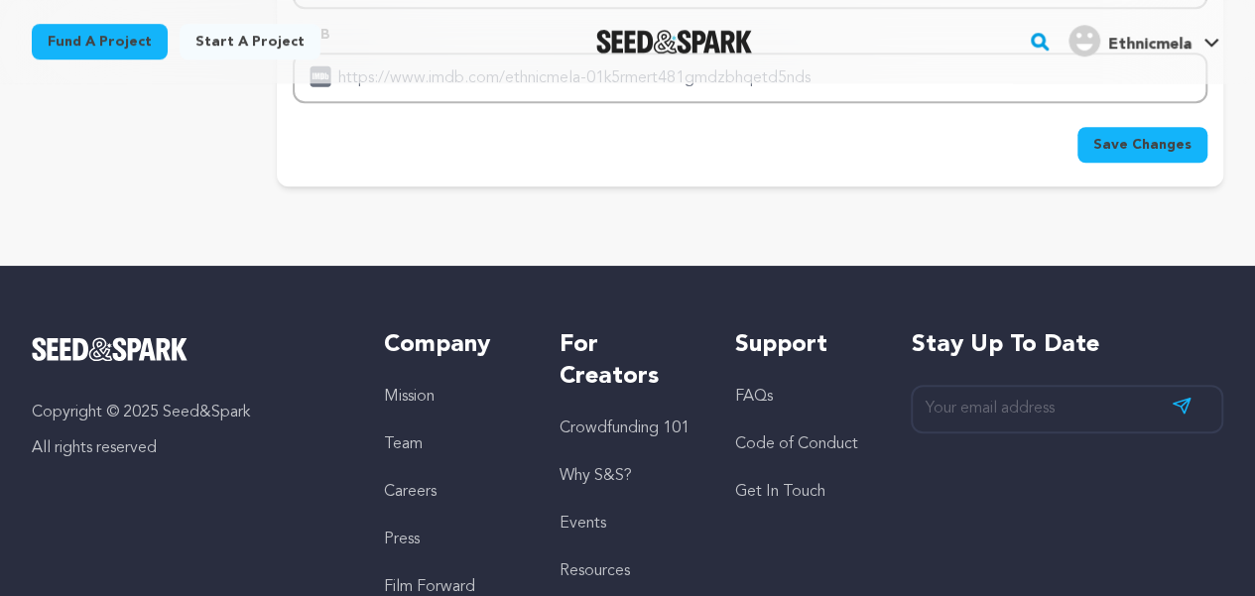
click at [1141, 136] on span "Save Changes" at bounding box center [1142, 145] width 98 height 20
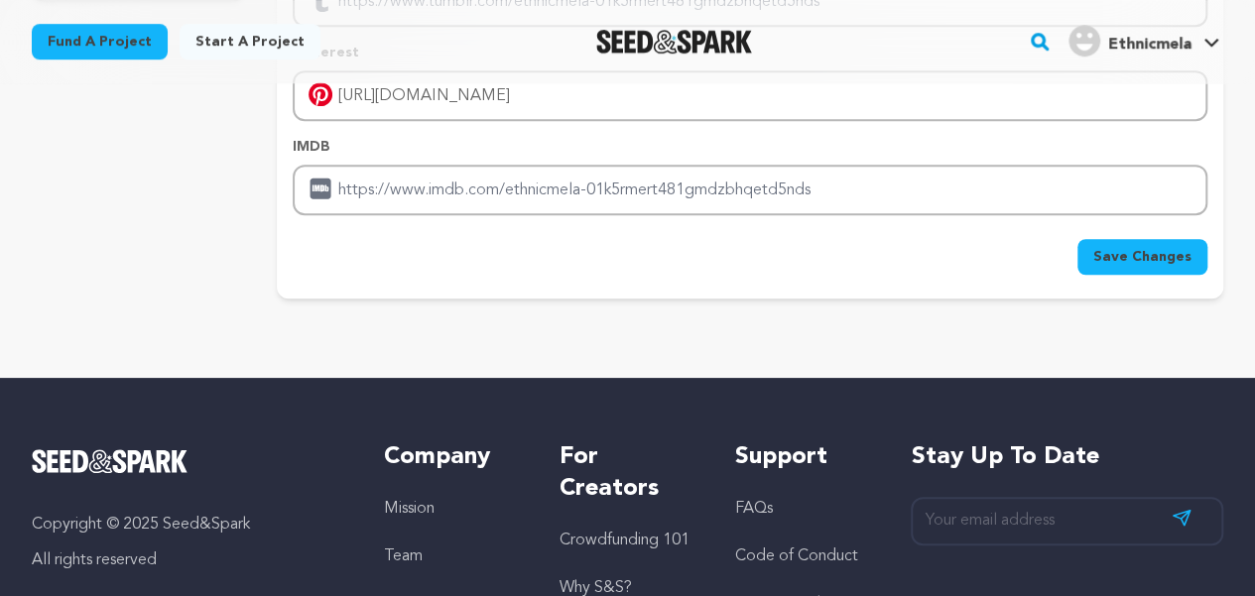
scroll to position [536, 0]
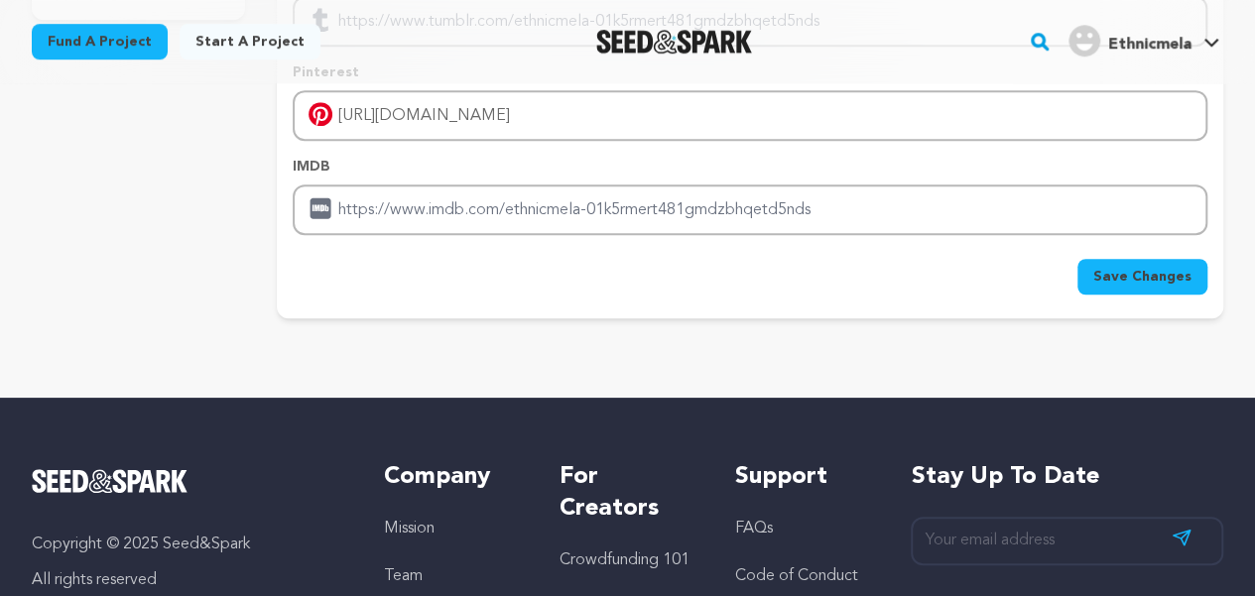
click at [1198, 41] on link "Ethnicmela Ethnicmela" at bounding box center [1144, 39] width 159 height 36
click at [1199, 41] on link "Ethnicmela Ethnicmela" at bounding box center [1144, 39] width 159 height 36
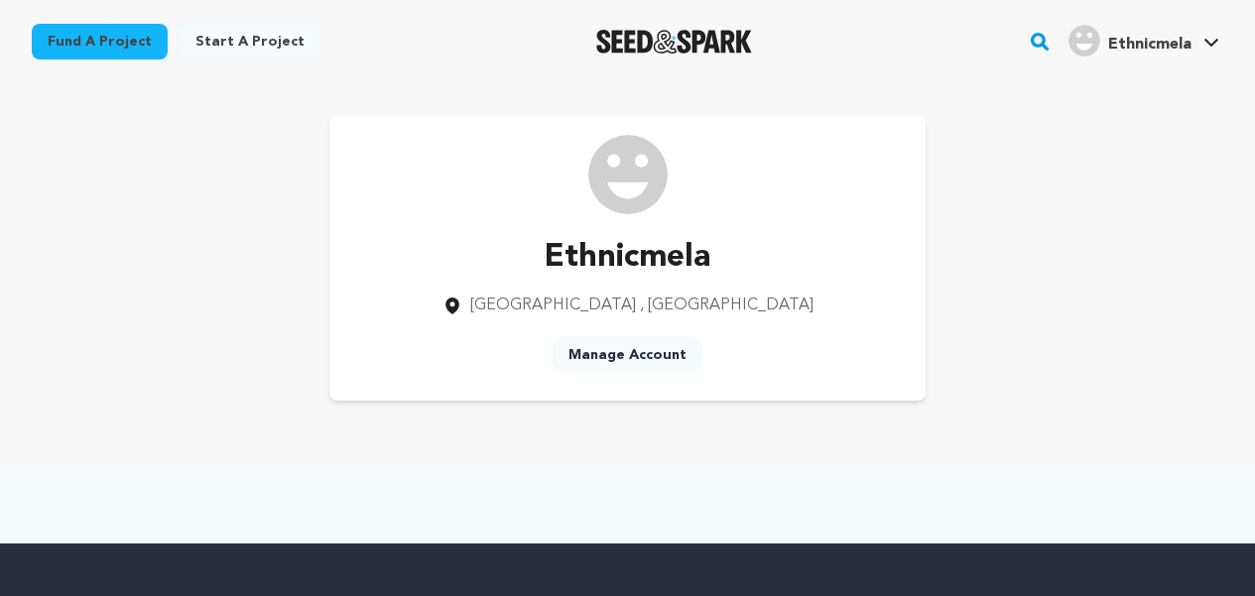
scroll to position [347, 0]
